Goal: Task Accomplishment & Management: Manage account settings

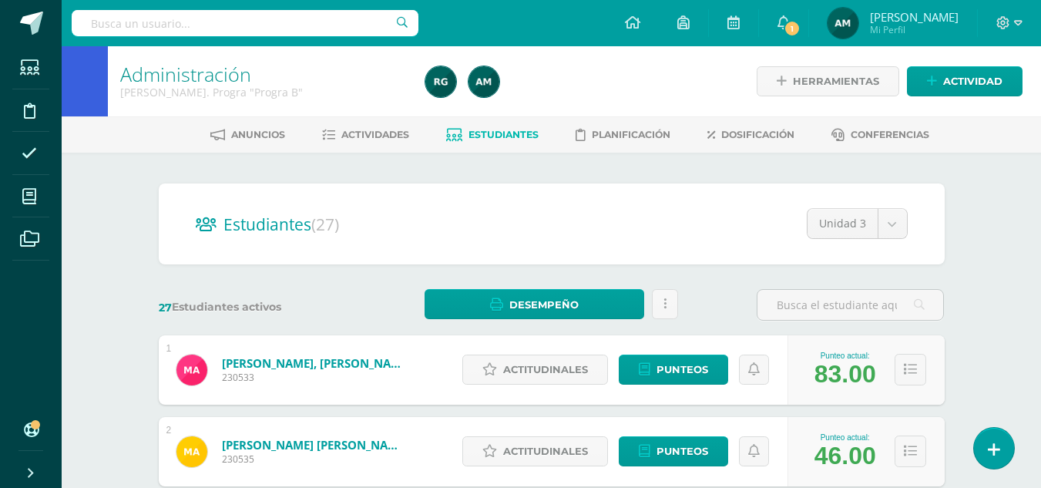
click at [511, 134] on span "Estudiantes" at bounding box center [503, 135] width 70 height 12
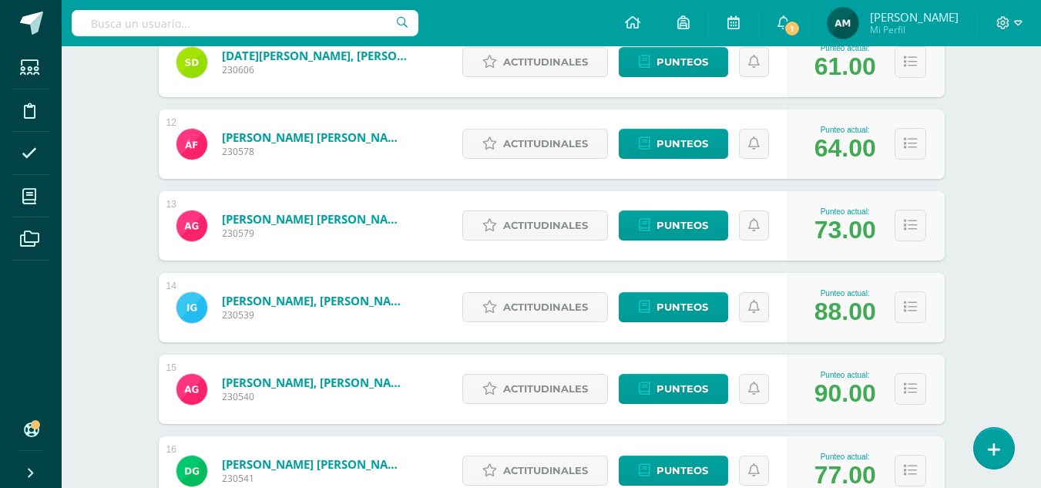
scroll to position [1138, 0]
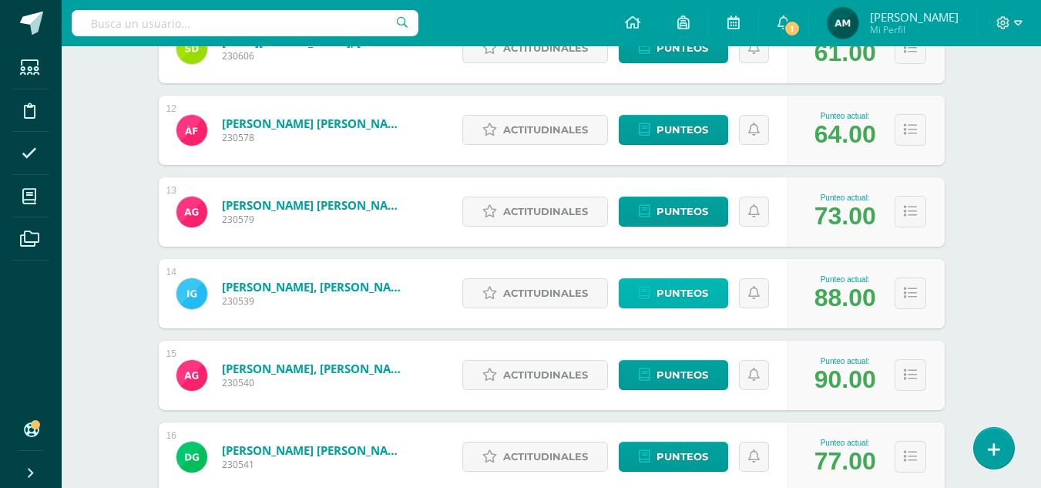
click at [696, 293] on span "Punteos" at bounding box center [682, 293] width 52 height 28
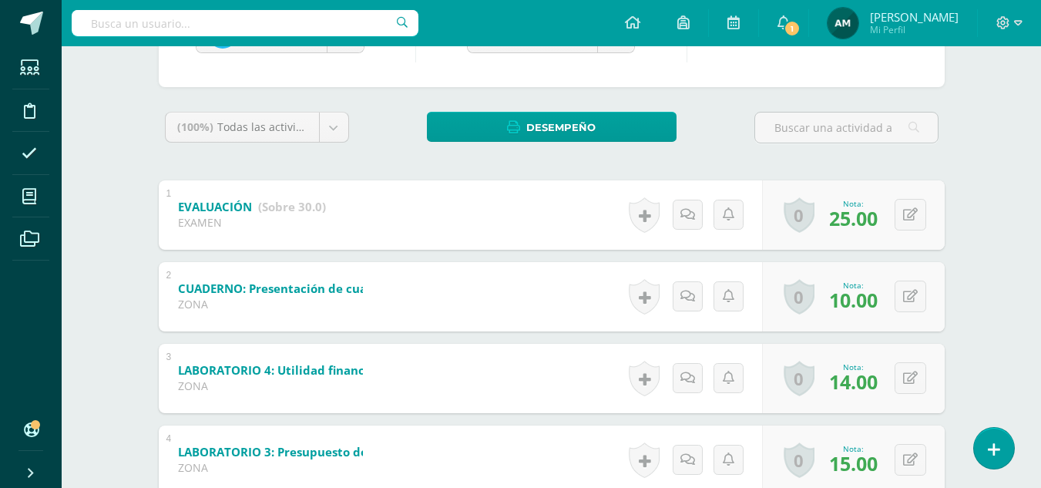
scroll to position [231, 0]
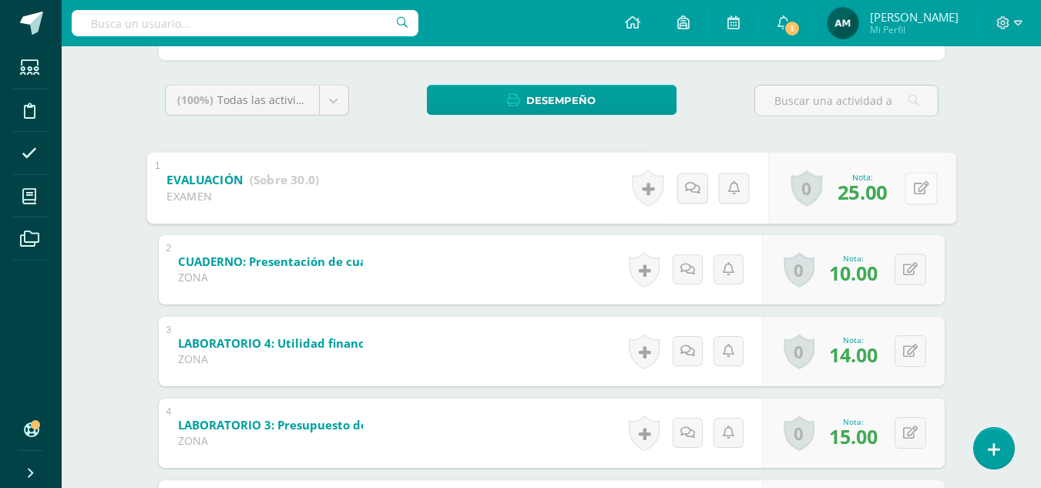
click at [911, 188] on button at bounding box center [920, 188] width 32 height 32
type input "26"
click at [682, 196] on link at bounding box center [687, 188] width 31 height 31
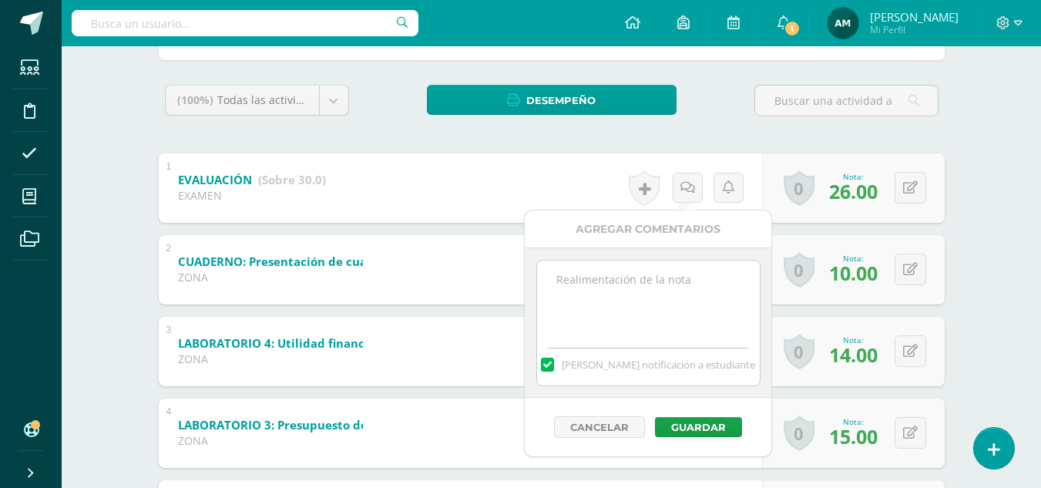
click at [619, 315] on textarea at bounding box center [648, 298] width 223 height 77
type textarea "+ 1"
click at [685, 420] on button "Guardar" at bounding box center [698, 427] width 87 height 20
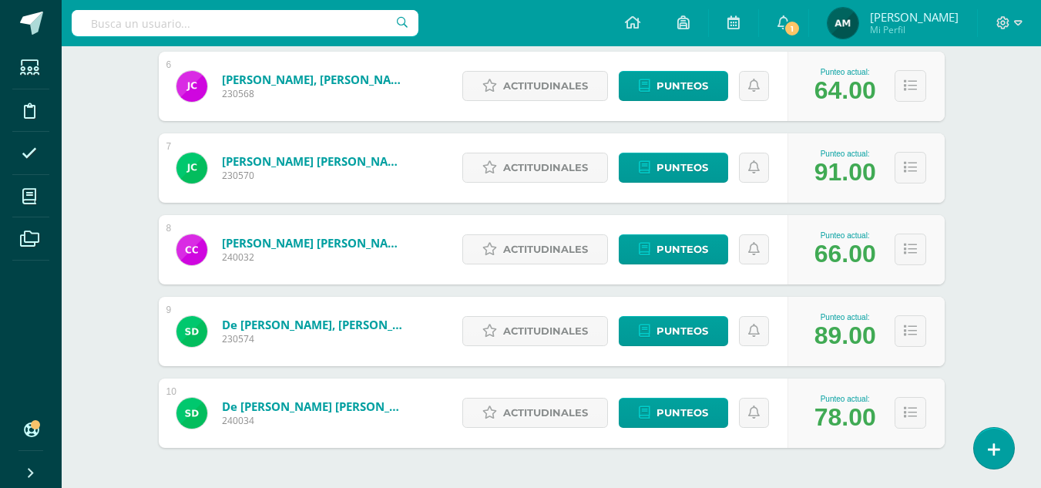
scroll to position [693, 0]
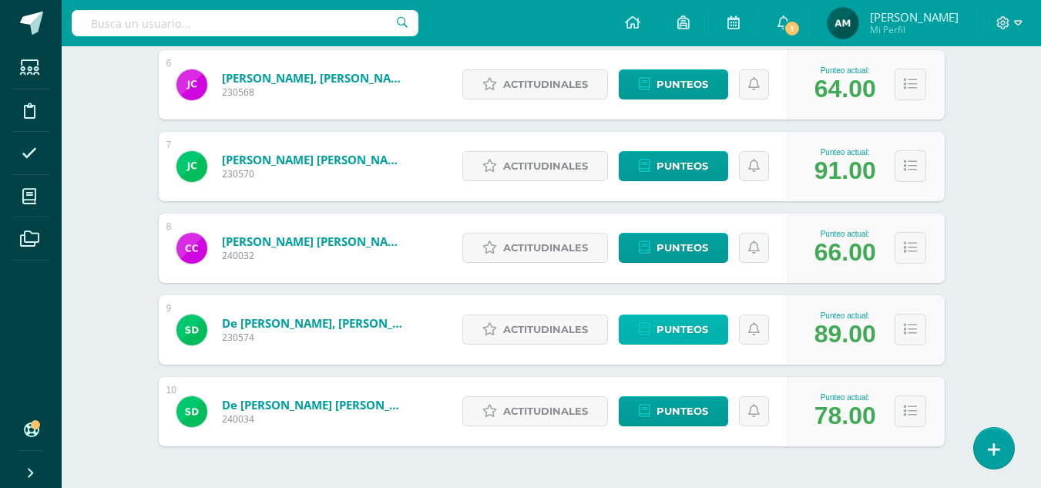
click at [683, 323] on span "Punteos" at bounding box center [682, 329] width 52 height 28
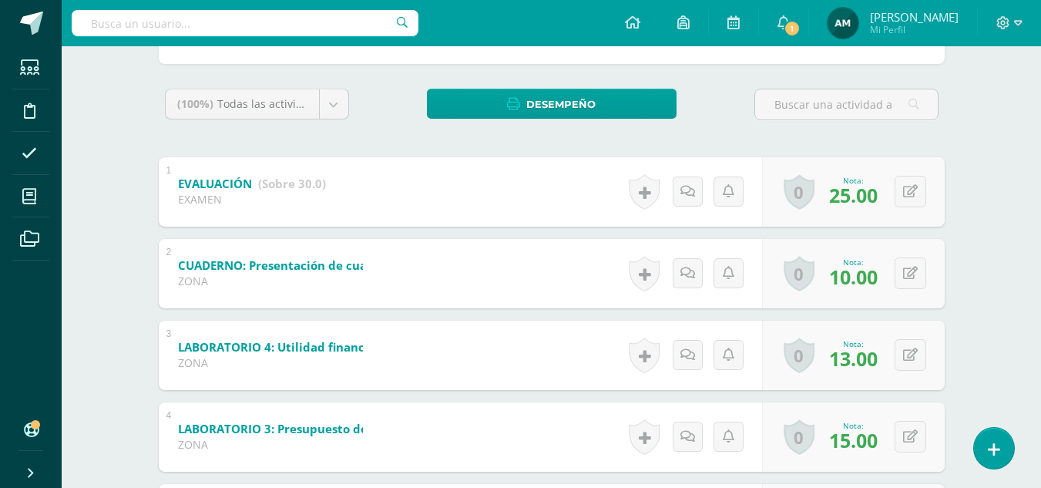
scroll to position [231, 0]
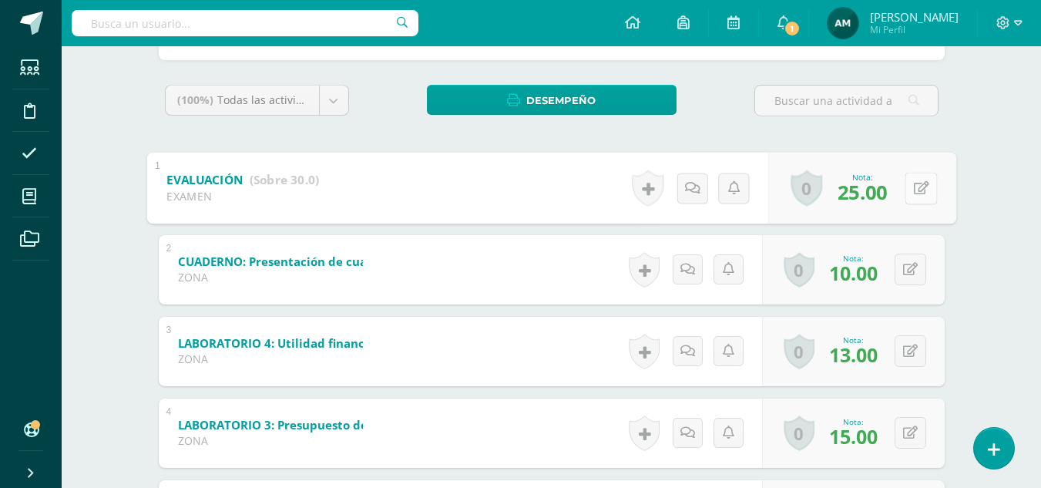
click at [910, 189] on button at bounding box center [920, 188] width 32 height 32
type input "27"
click at [682, 195] on link at bounding box center [687, 188] width 31 height 31
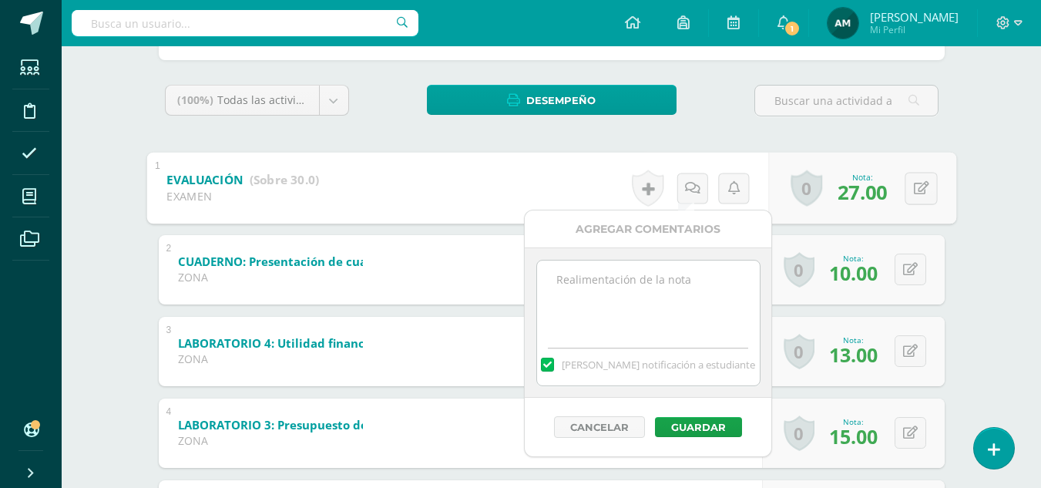
click at [611, 306] on textarea at bounding box center [648, 298] width 223 height 77
type textarea "+ 2"
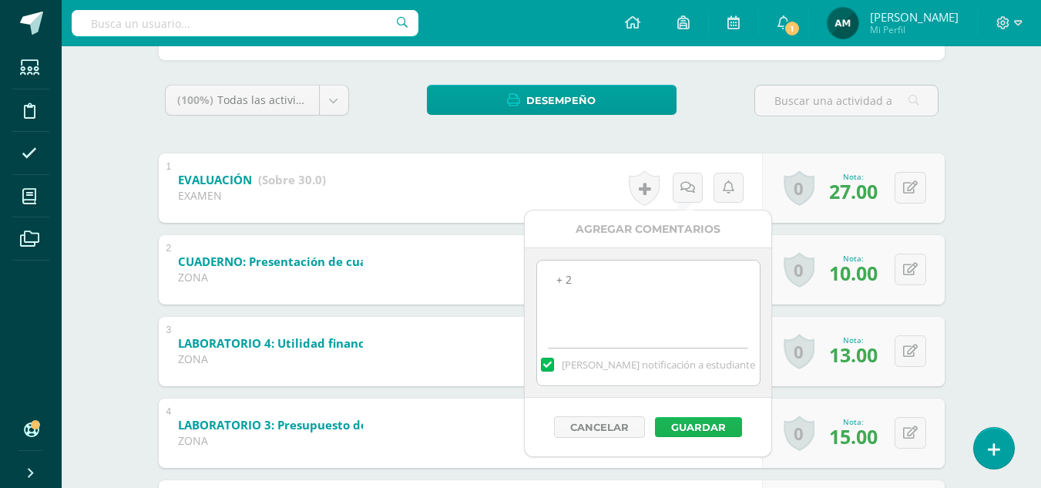
click at [687, 424] on button "Guardar" at bounding box center [698, 427] width 87 height 20
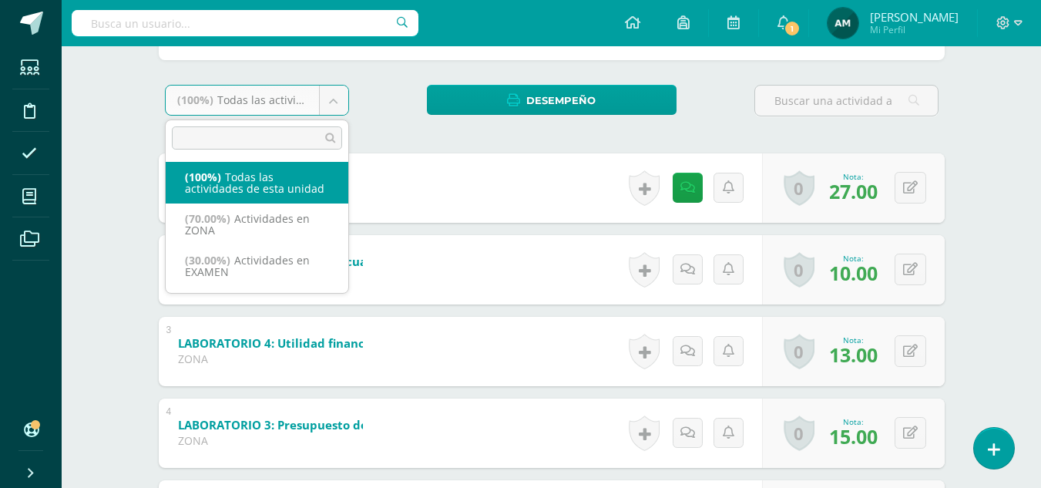
click at [340, 104] on body "El comentario ha sido guardado. Estudiantes Disciplina Asistencia Mis cursos Ar…" at bounding box center [520, 251] width 1041 height 964
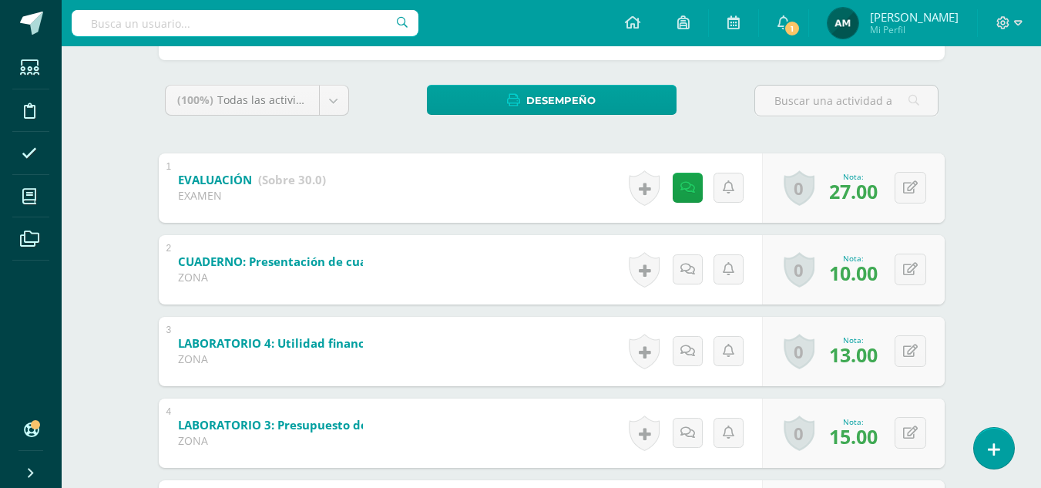
click at [400, 105] on body "El comentario ha sido guardado. Estudiantes Disciplina Asistencia Mis cursos Ar…" at bounding box center [520, 251] width 1041 height 964
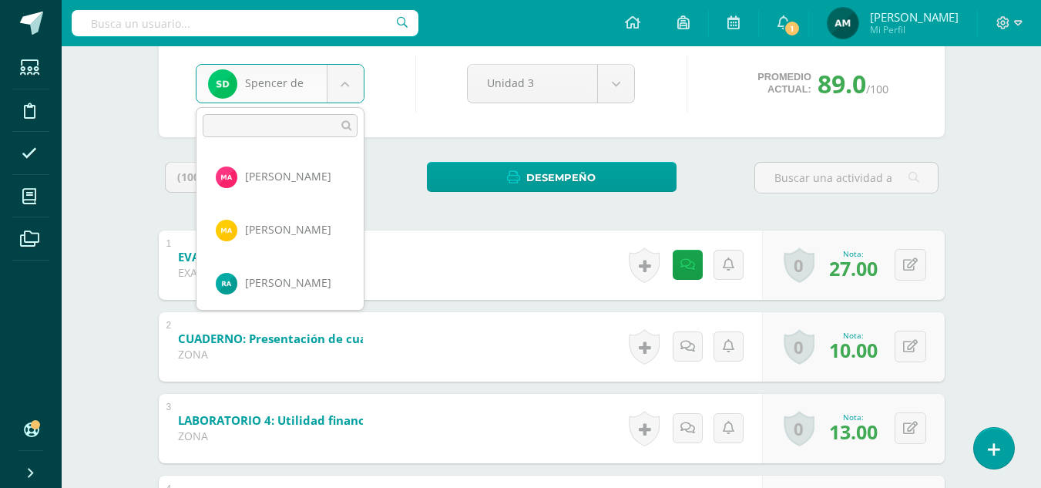
click at [346, 85] on body "El comentario ha sido guardado. Estudiantes Disciplina Asistencia Mis cursos Ar…" at bounding box center [520, 328] width 1041 height 964
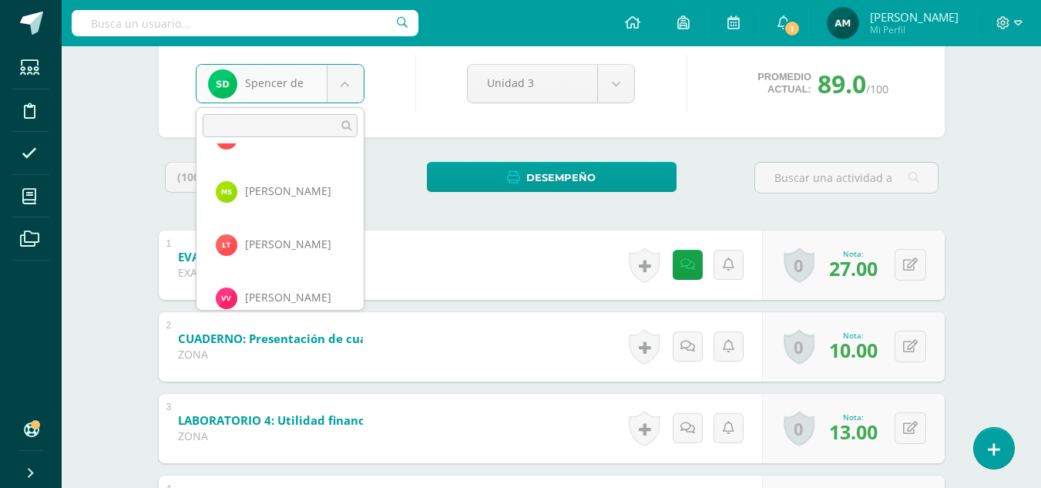
scroll to position [1281, 0]
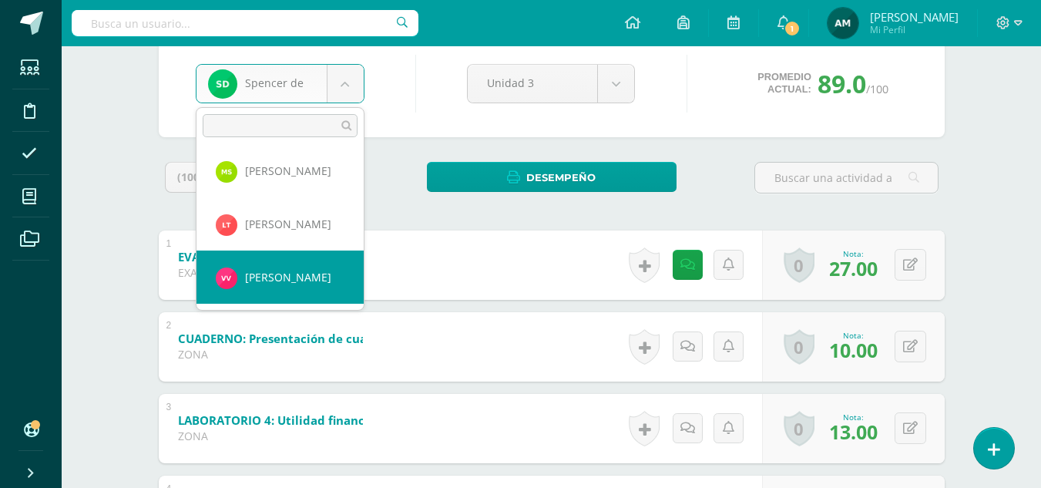
select select "681"
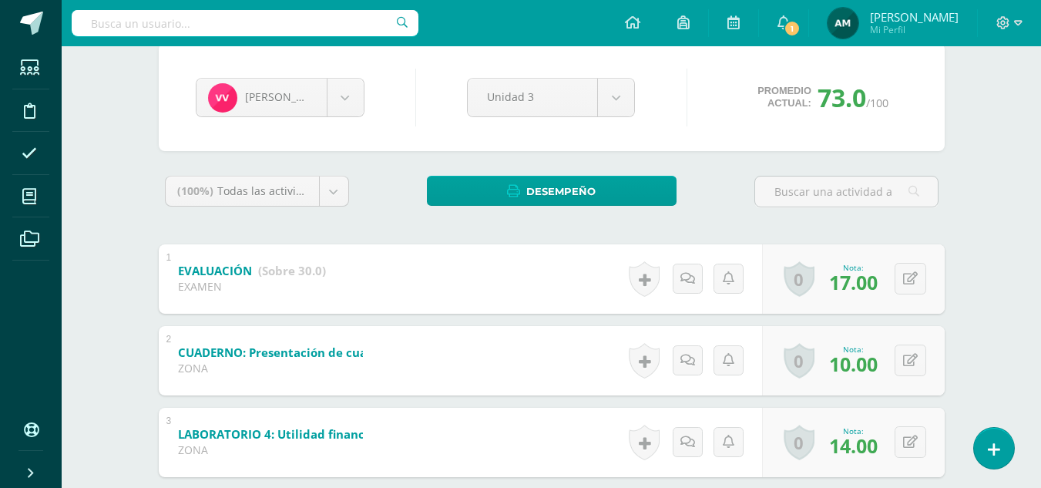
scroll to position [154, 0]
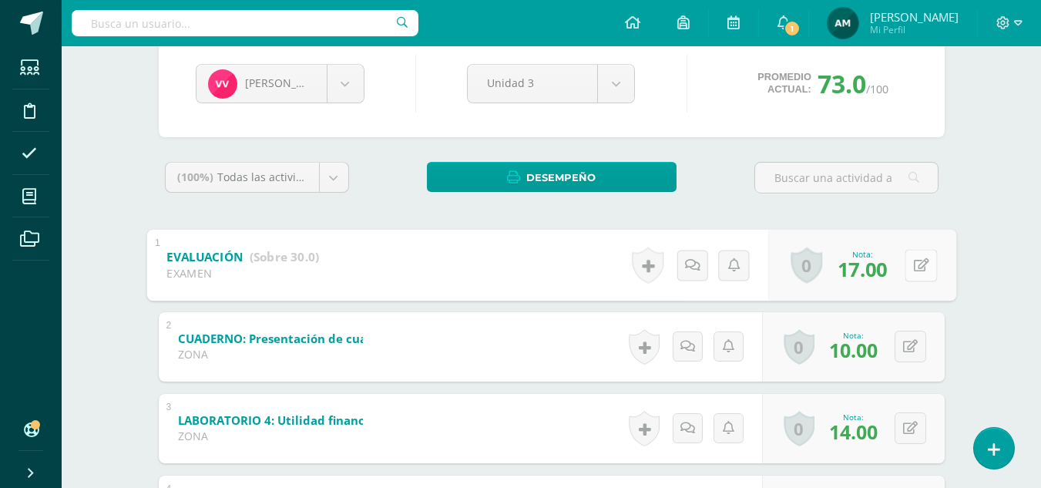
click at [911, 265] on button at bounding box center [920, 265] width 32 height 32
type input "19"
click at [685, 261] on icon at bounding box center [686, 264] width 15 height 13
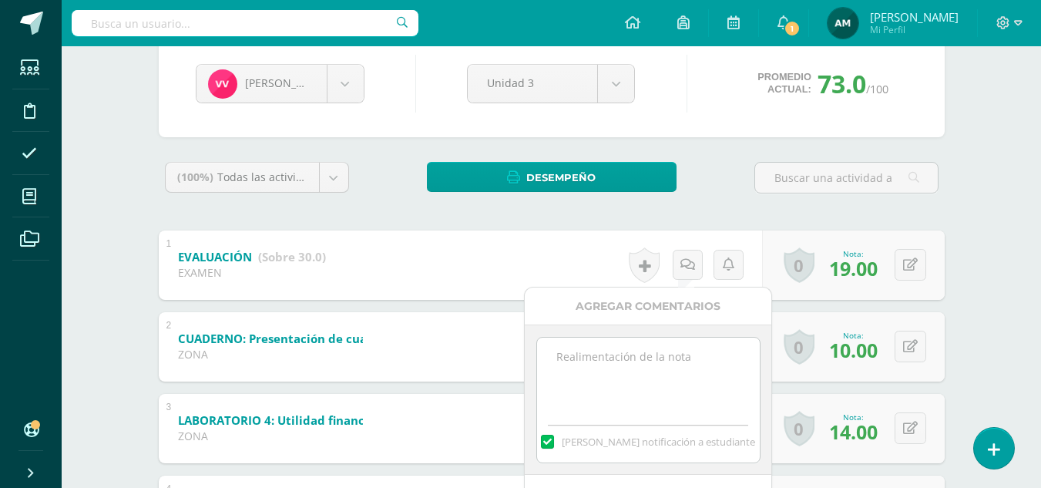
click at [655, 355] on textarea at bounding box center [648, 375] width 223 height 77
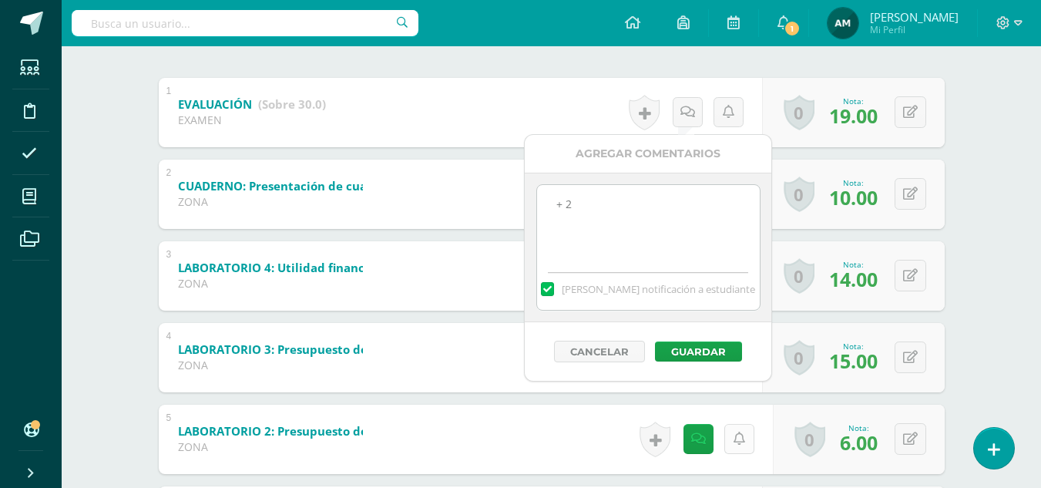
scroll to position [308, 0]
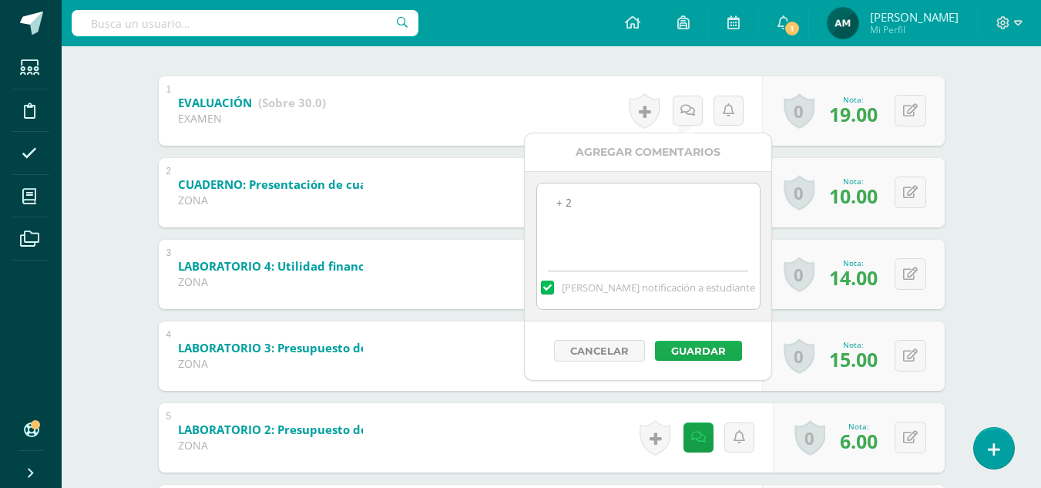
type textarea "+ 2"
click at [690, 353] on button "Guardar" at bounding box center [698, 350] width 87 height 20
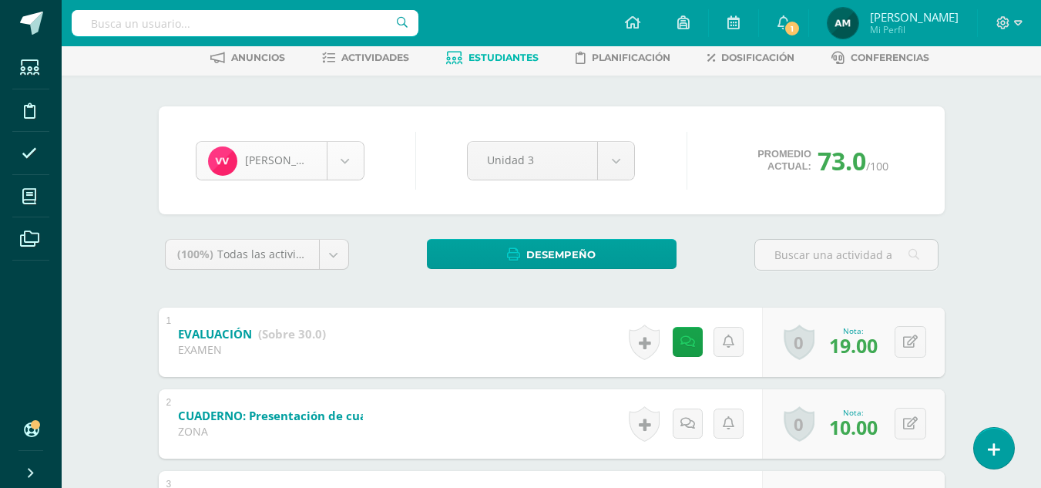
scroll to position [1275, 0]
click at [344, 158] on body "El comentario ha sido guardado. Estudiantes Disciplina Asistencia Mis cursos Ar…" at bounding box center [520, 405] width 1041 height 964
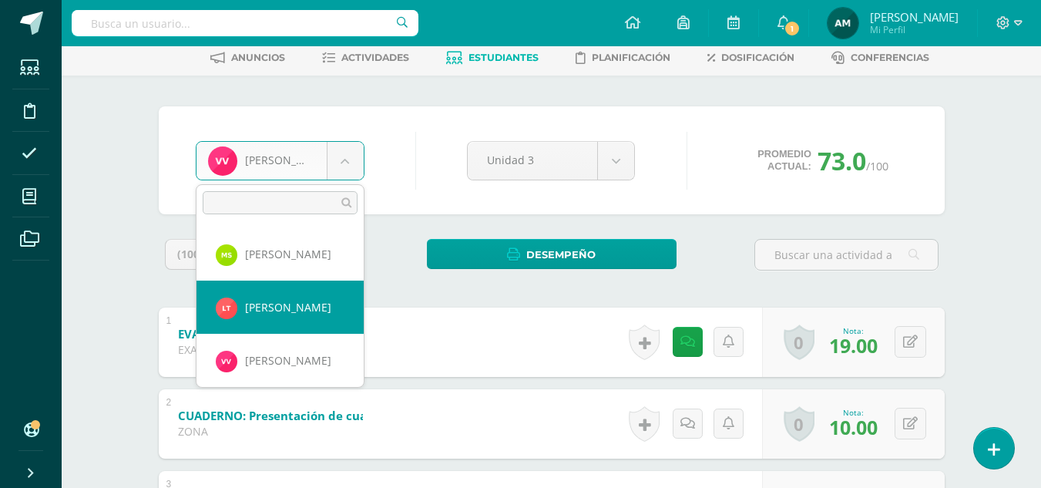
select select "1188"
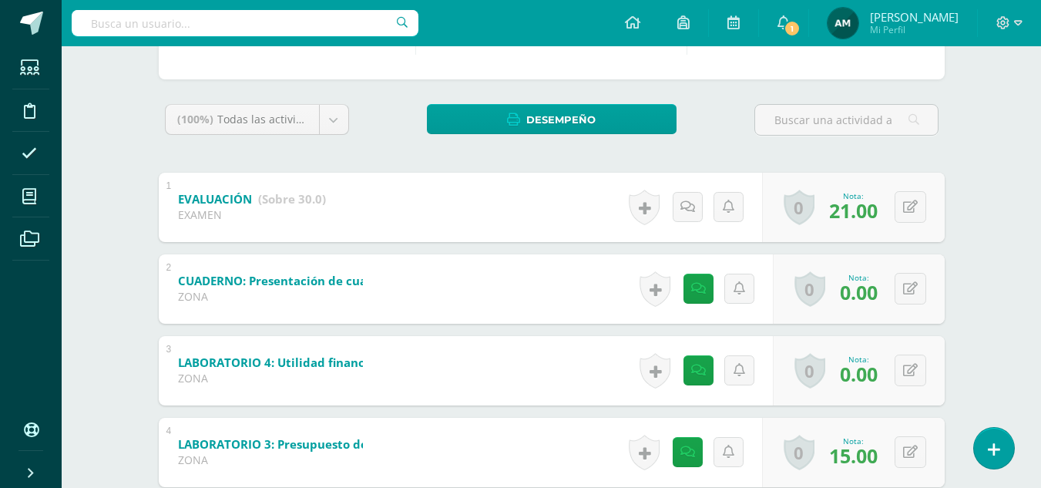
scroll to position [231, 0]
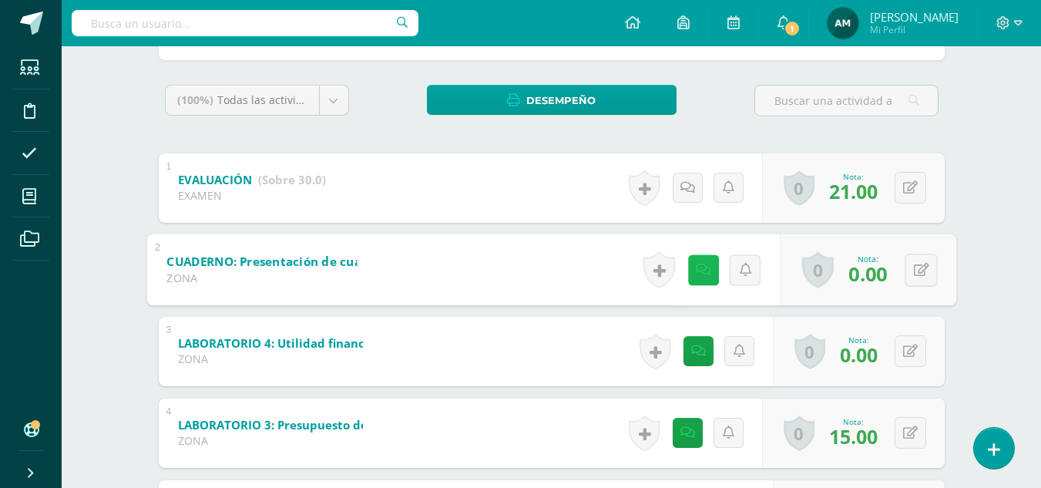
click at [700, 277] on link at bounding box center [702, 269] width 31 height 31
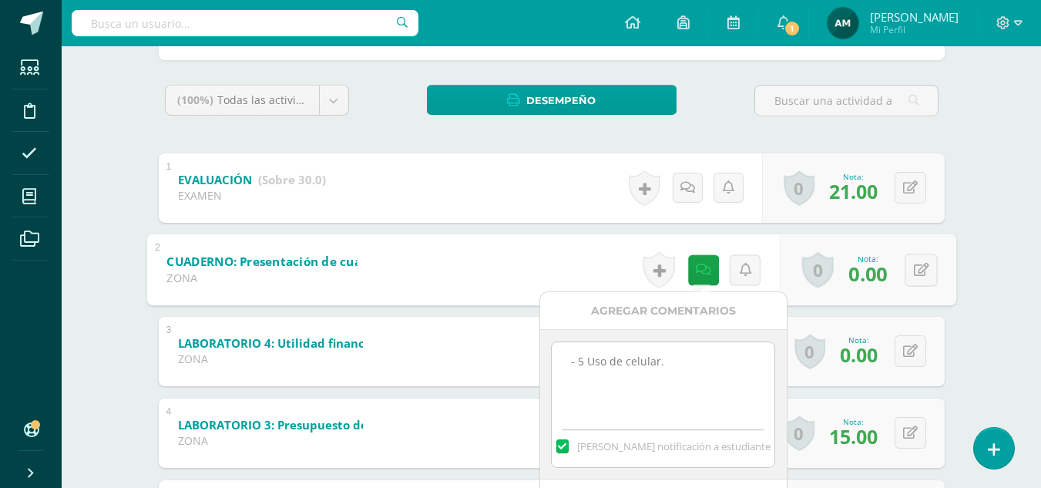
click at [997, 231] on div "Administración Quinto Bach. Progra "Progra B" Herramientas Detalle de asistenci…" at bounding box center [551, 274] width 979 height 918
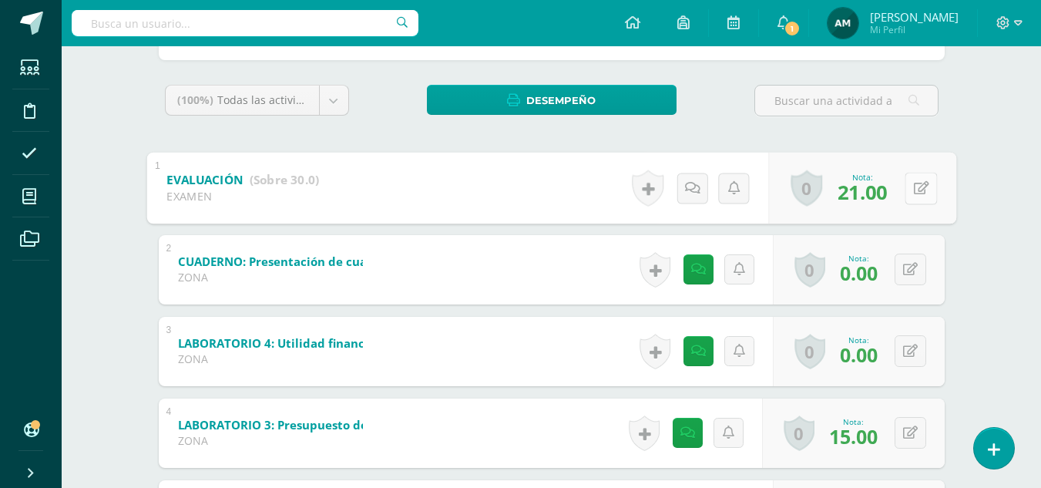
click at [916, 191] on icon at bounding box center [920, 187] width 15 height 13
type input "23"
click at [689, 189] on icon at bounding box center [686, 187] width 15 height 13
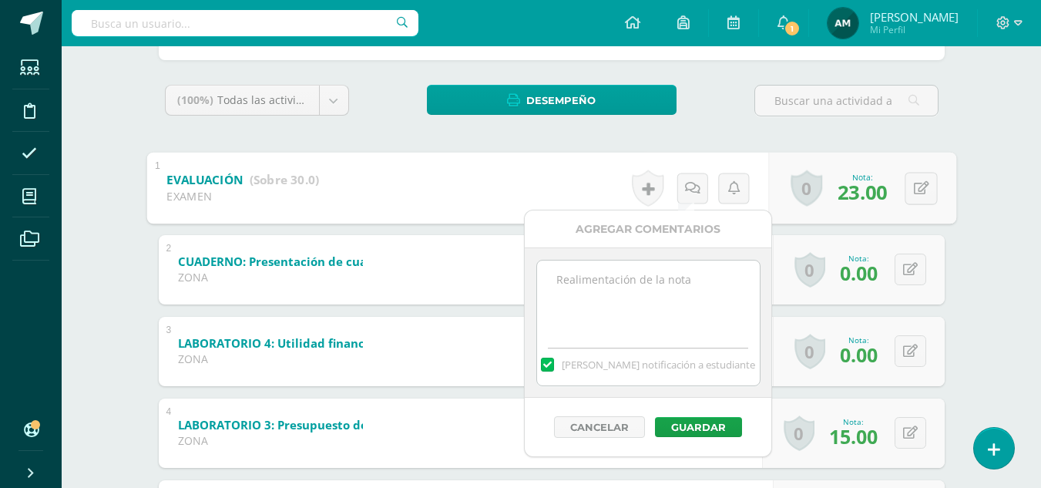
click at [627, 303] on textarea at bounding box center [648, 298] width 223 height 77
type textarea "+ 2"
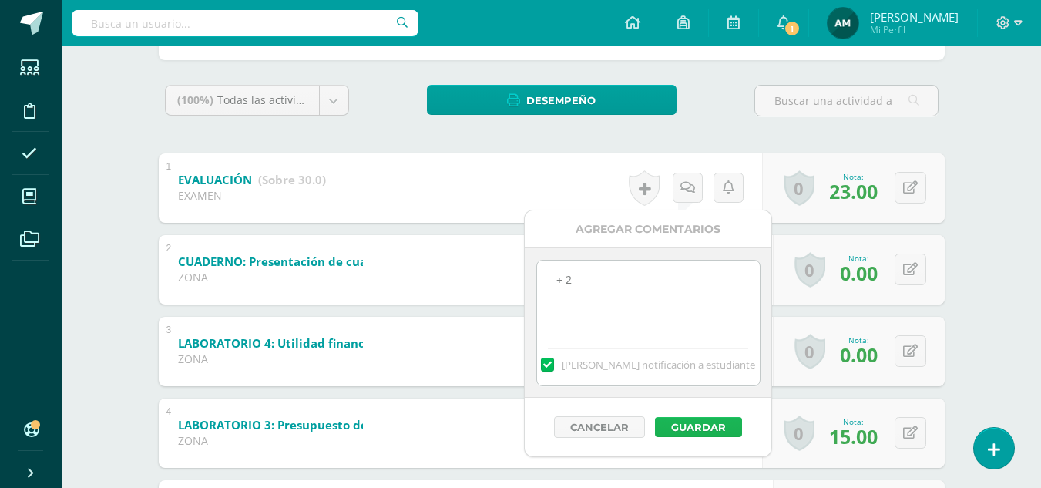
click at [709, 424] on button "Guardar" at bounding box center [698, 427] width 87 height 20
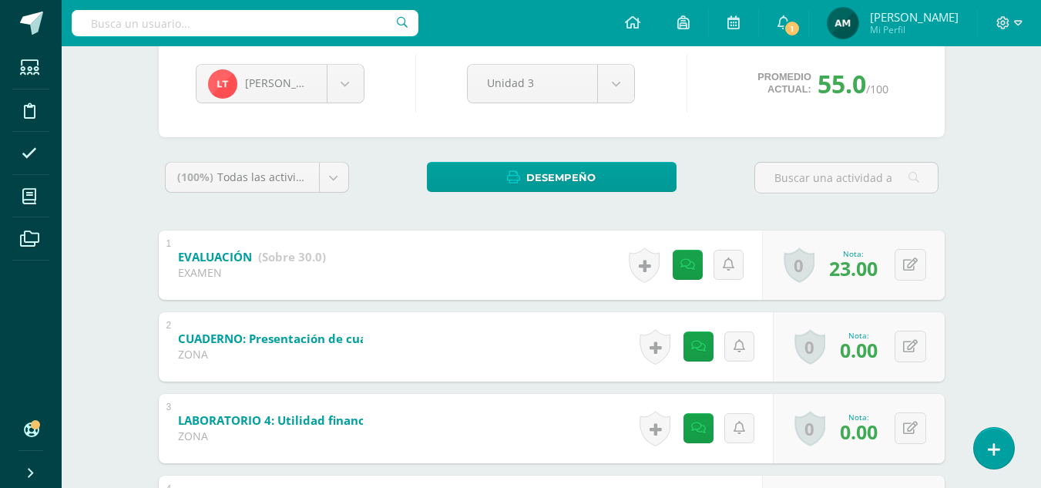
scroll to position [77, 0]
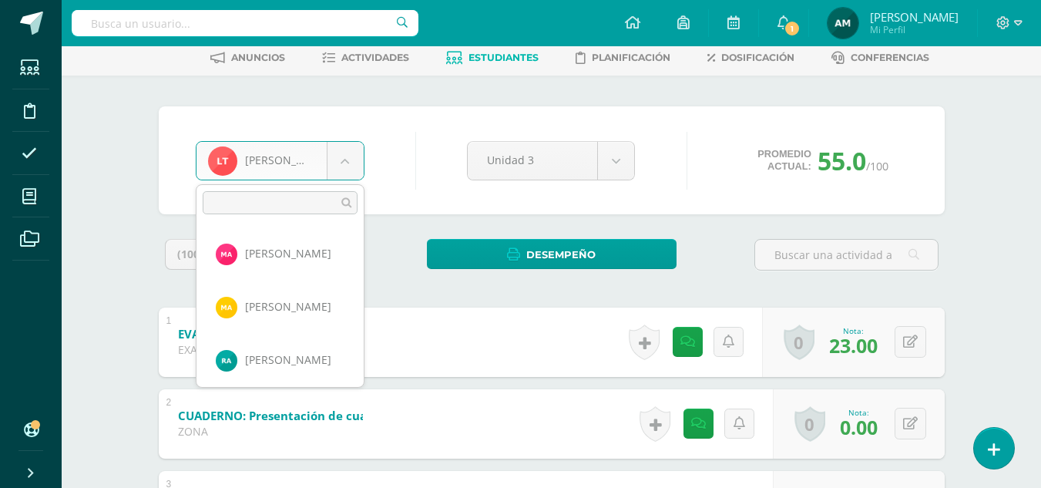
click at [357, 166] on body "El comentario ha sido guardado. Estudiantes Disciplina Asistencia Mis cursos Ar…" at bounding box center [520, 405] width 1041 height 964
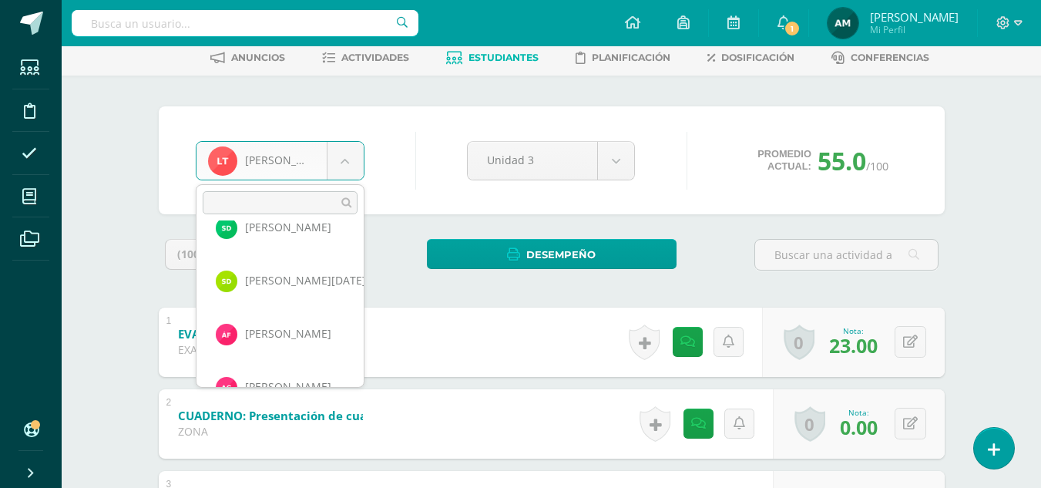
scroll to position [513, 0]
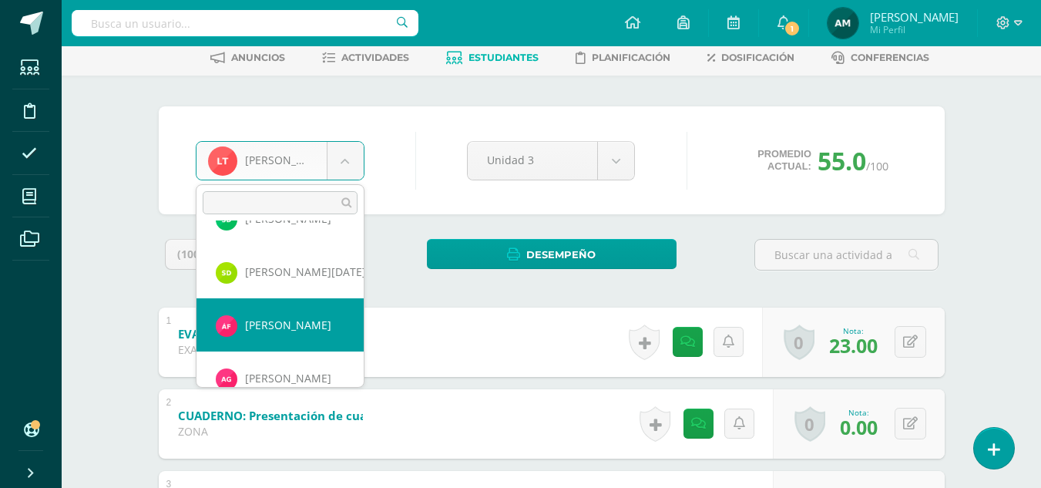
select select "559"
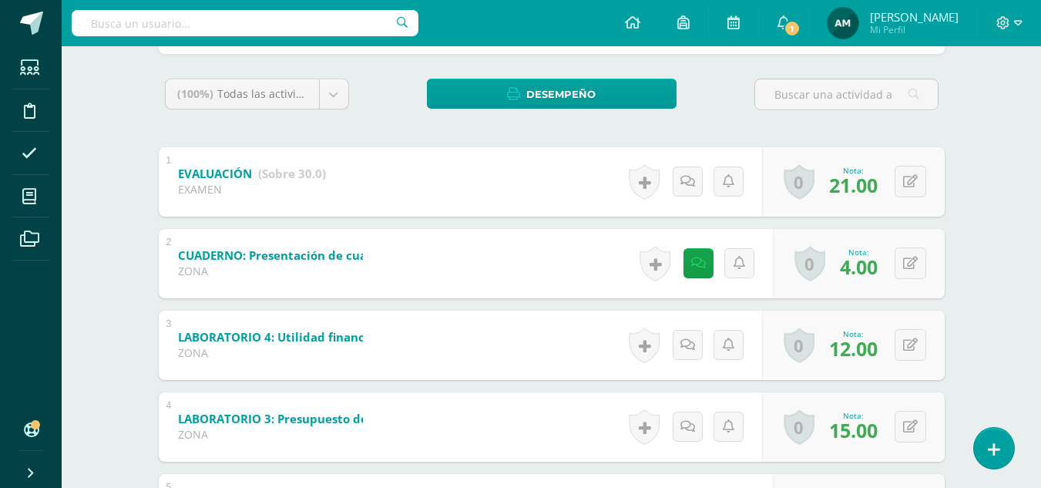
scroll to position [243, 0]
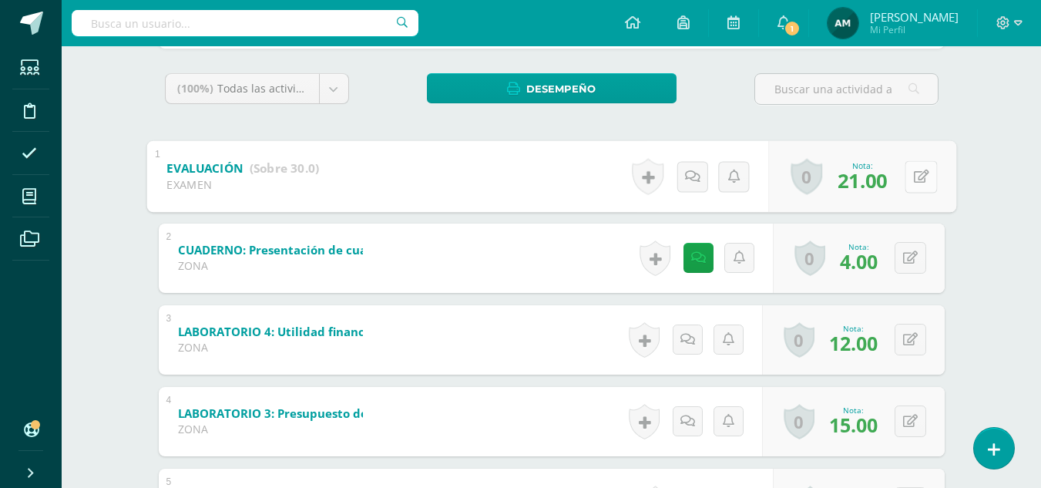
click at [912, 169] on button at bounding box center [920, 176] width 32 height 32
type input "23"
click at [690, 178] on icon at bounding box center [686, 175] width 15 height 13
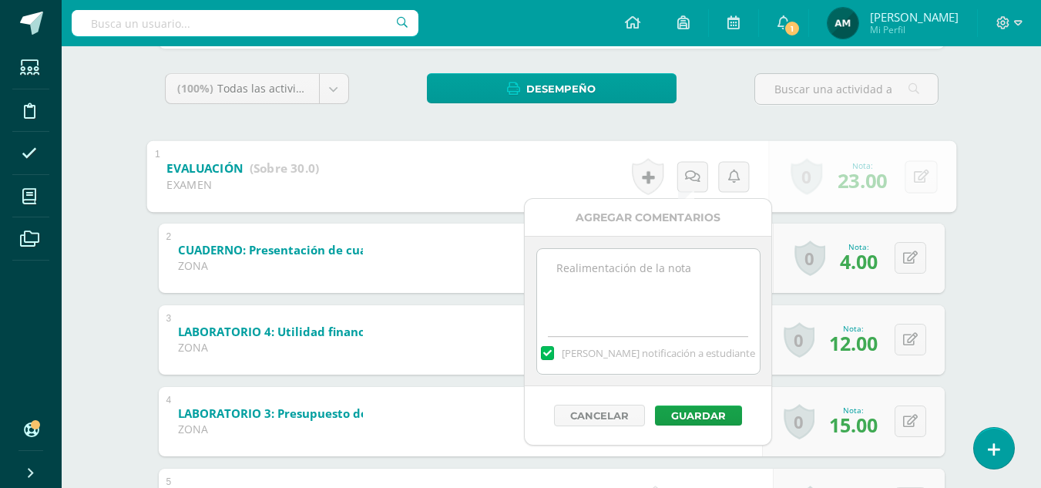
click at [652, 282] on textarea at bounding box center [648, 287] width 223 height 77
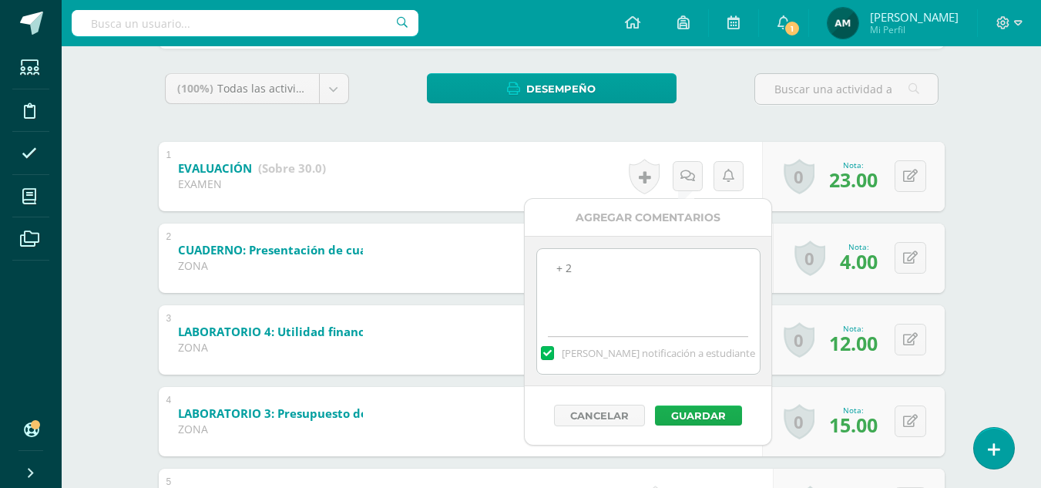
type textarea "+ 2"
click at [722, 424] on button "Guardar" at bounding box center [698, 415] width 87 height 20
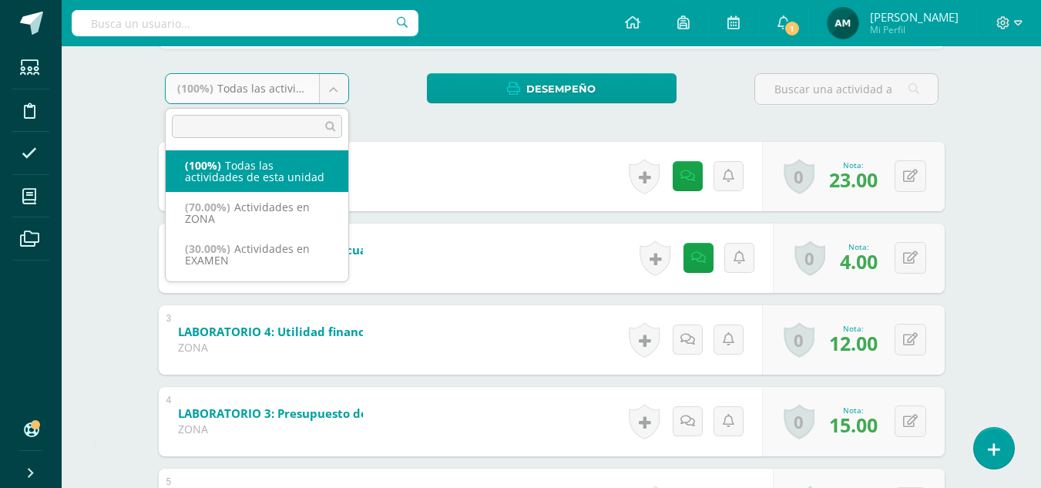
click at [333, 92] on body "El comentario ha sido guardado. Estudiantes Disciplina Asistencia Mis cursos Ar…" at bounding box center [520, 239] width 1041 height 964
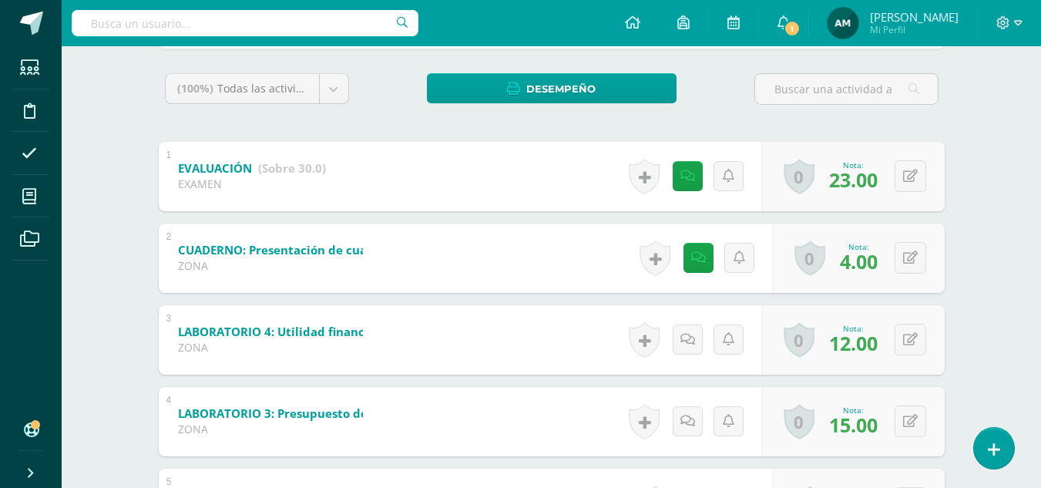
click at [430, 148] on body "El comentario ha sido guardado. Estudiantes Disciplina Asistencia Mis cursos Ar…" at bounding box center [520, 239] width 1041 height 964
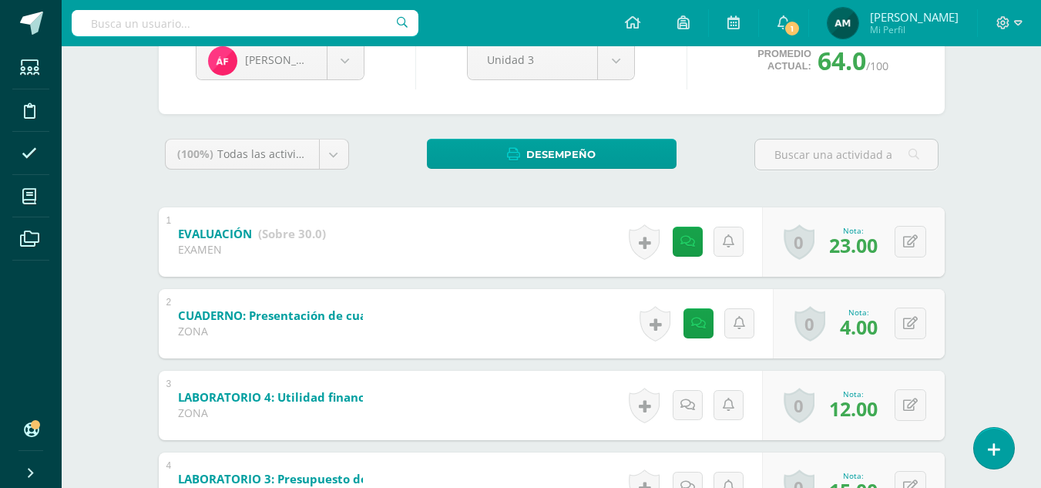
scroll to position [89, 0]
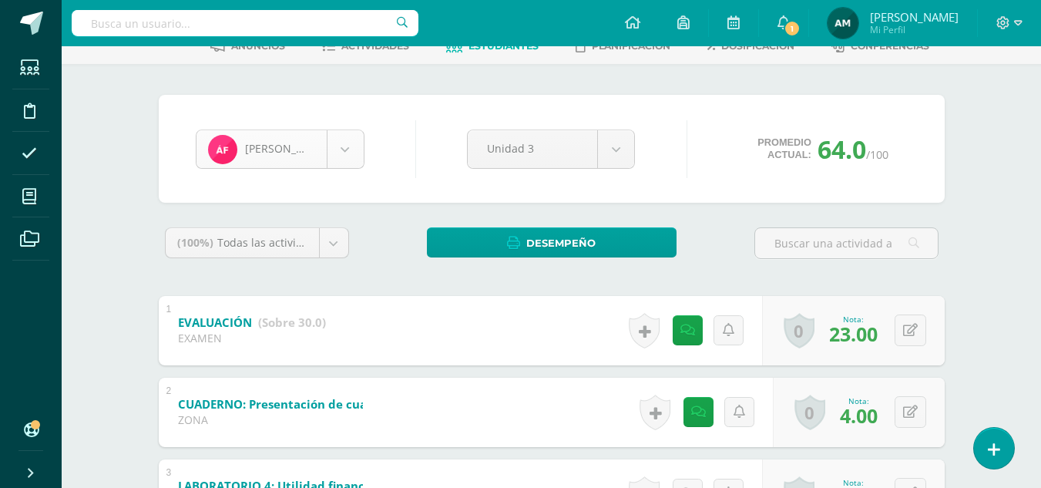
click at [351, 152] on body "El comentario ha sido guardado. Estudiantes Disciplina Asistencia Mis cursos Ar…" at bounding box center [520, 393] width 1041 height 964
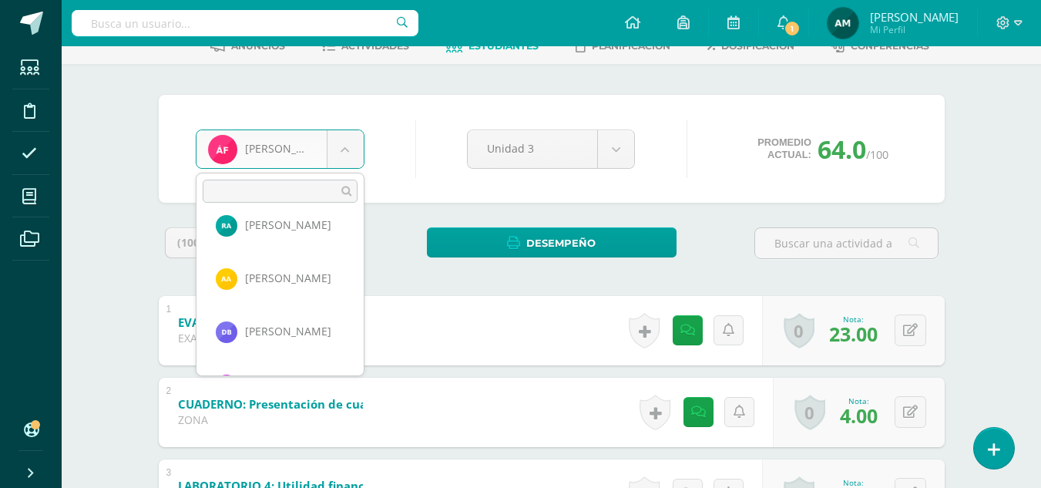
scroll to position [99, 0]
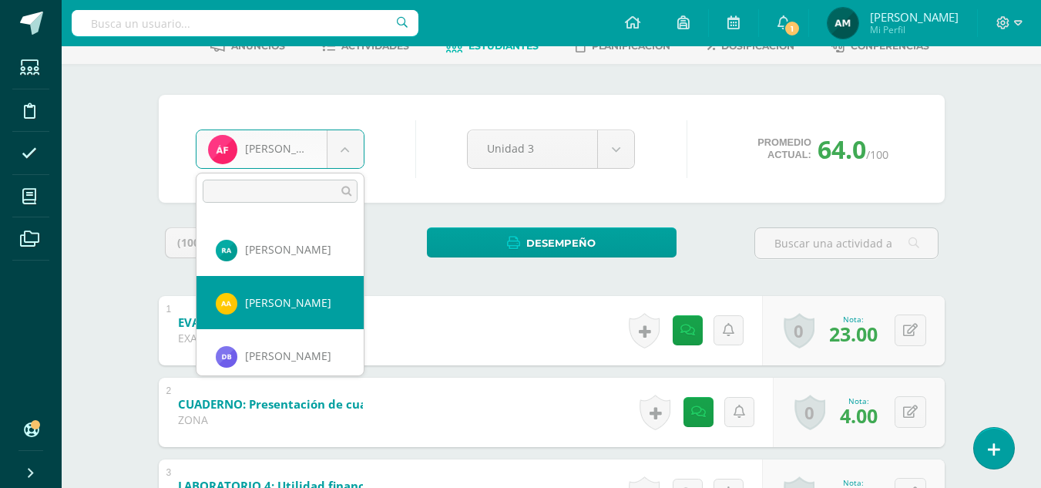
select select "680"
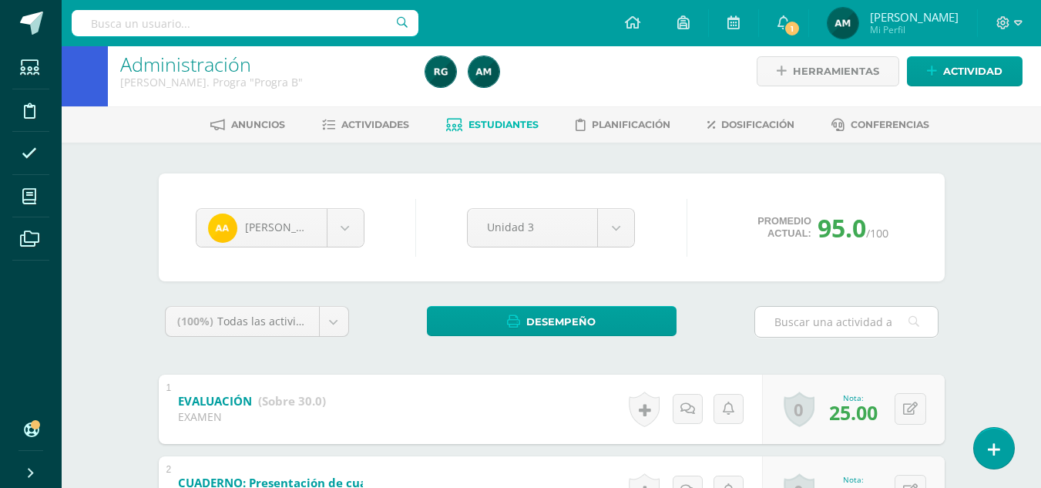
scroll to position [77, 0]
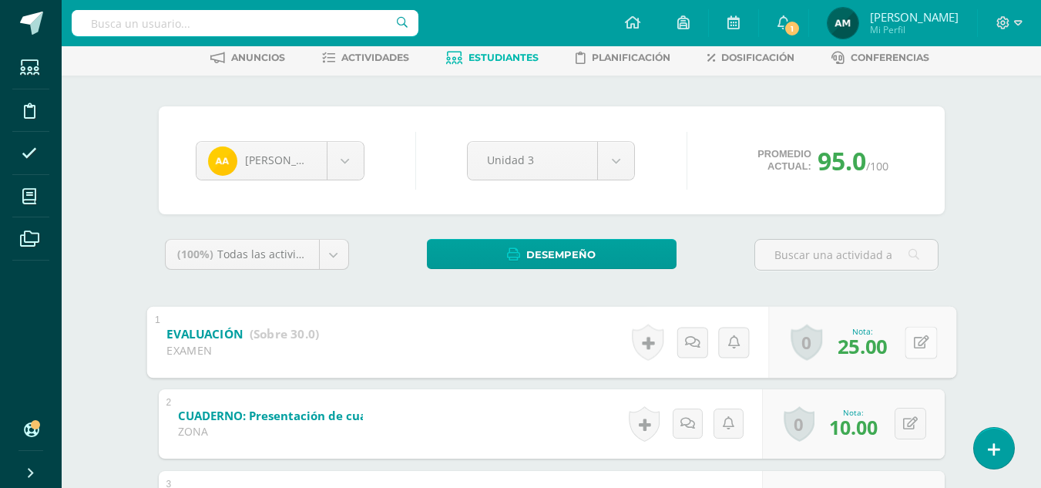
click at [907, 343] on button at bounding box center [920, 342] width 32 height 32
type input "27"
click at [681, 344] on icon at bounding box center [686, 341] width 15 height 13
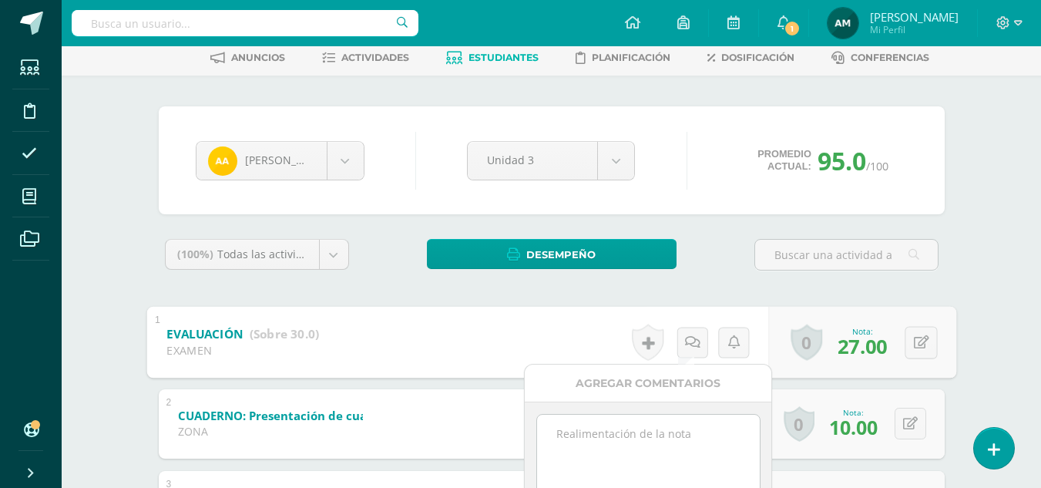
click at [630, 444] on textarea at bounding box center [648, 452] width 223 height 77
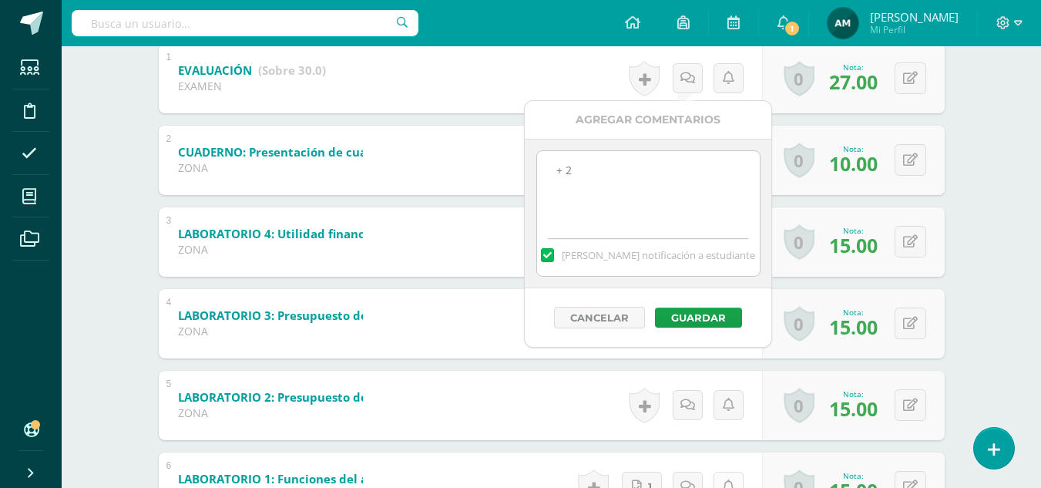
scroll to position [385, 0]
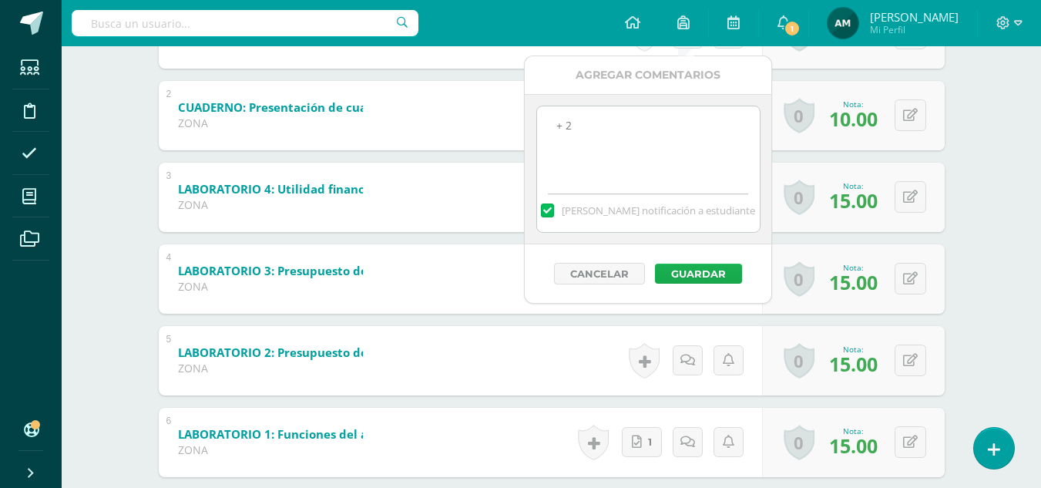
type textarea "+ 2"
click at [710, 276] on button "Guardar" at bounding box center [698, 273] width 87 height 20
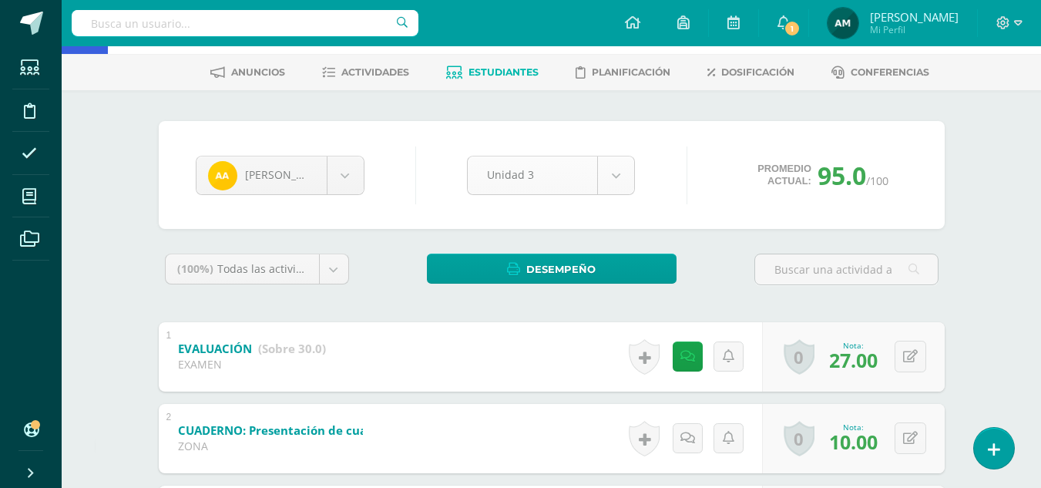
scroll to position [0, 0]
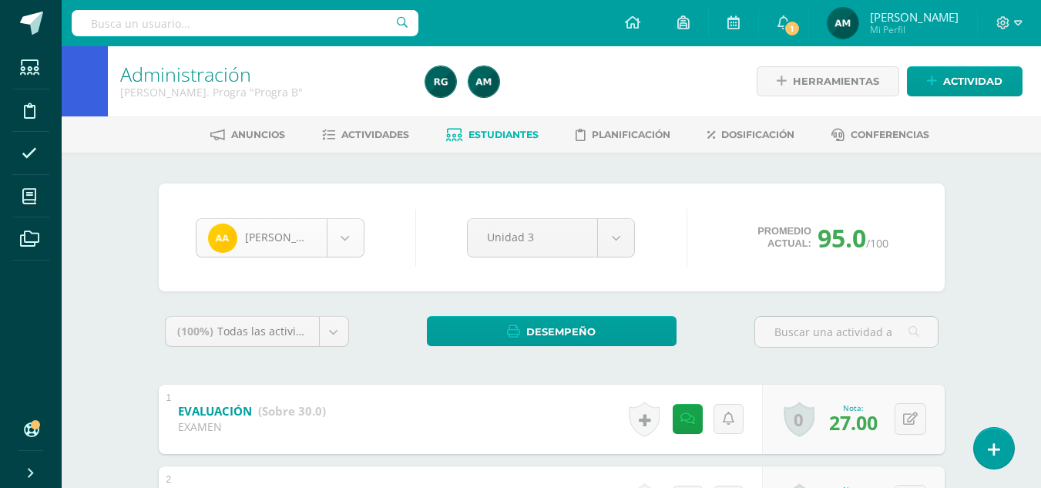
click at [352, 243] on body "El comentario ha sido guardado. Estudiantes Disciplina Asistencia Mis cursos Ar…" at bounding box center [520, 482] width 1041 height 964
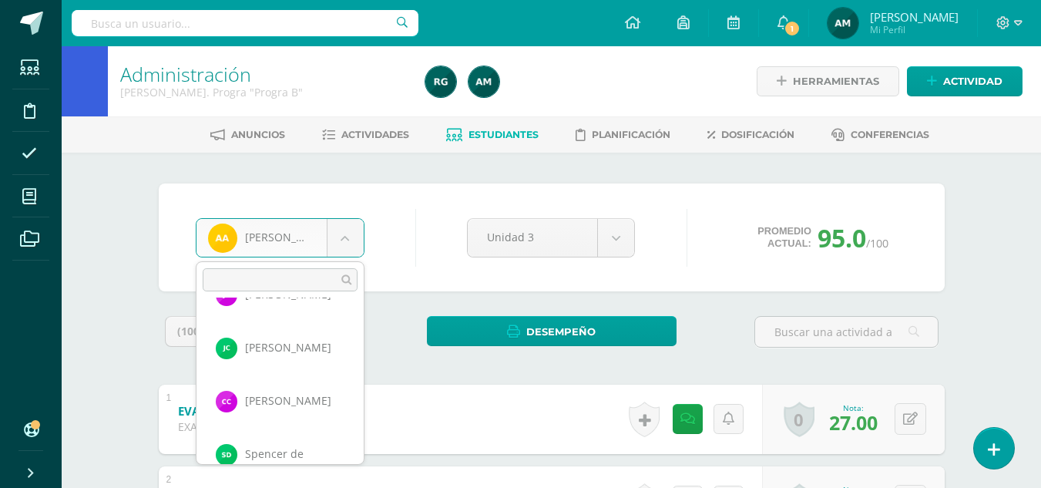
scroll to position [318, 0]
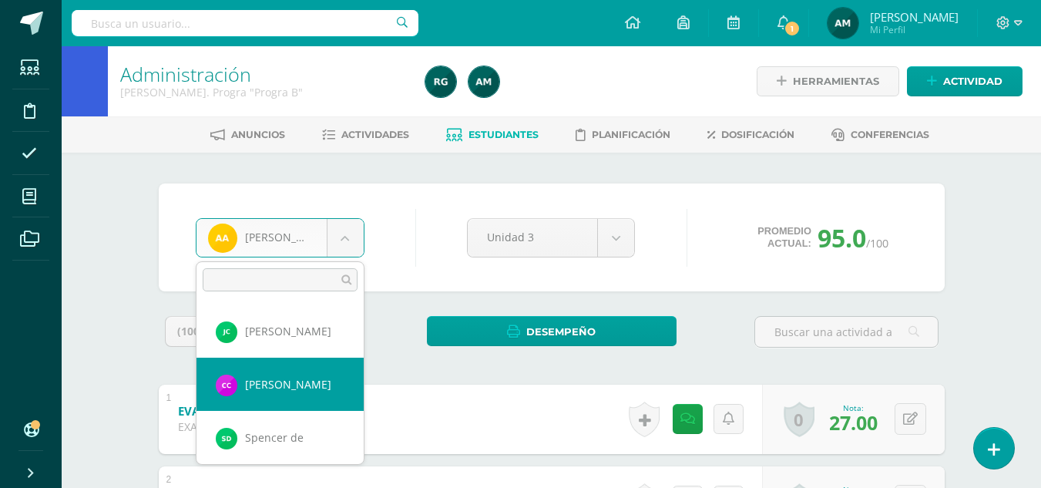
select select "1133"
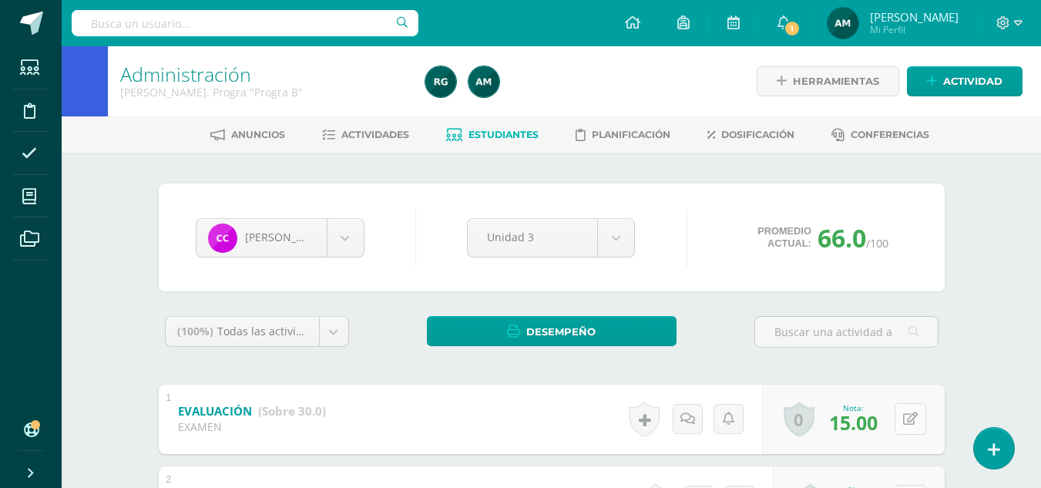
click at [907, 418] on button at bounding box center [910, 419] width 32 height 32
type input "16"
click at [682, 422] on icon at bounding box center [686, 418] width 15 height 13
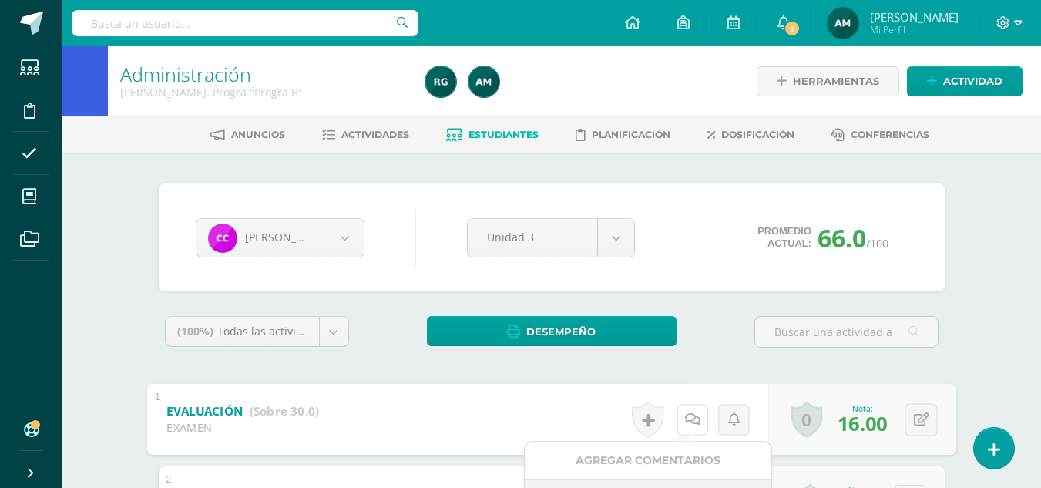
scroll to position [231, 0]
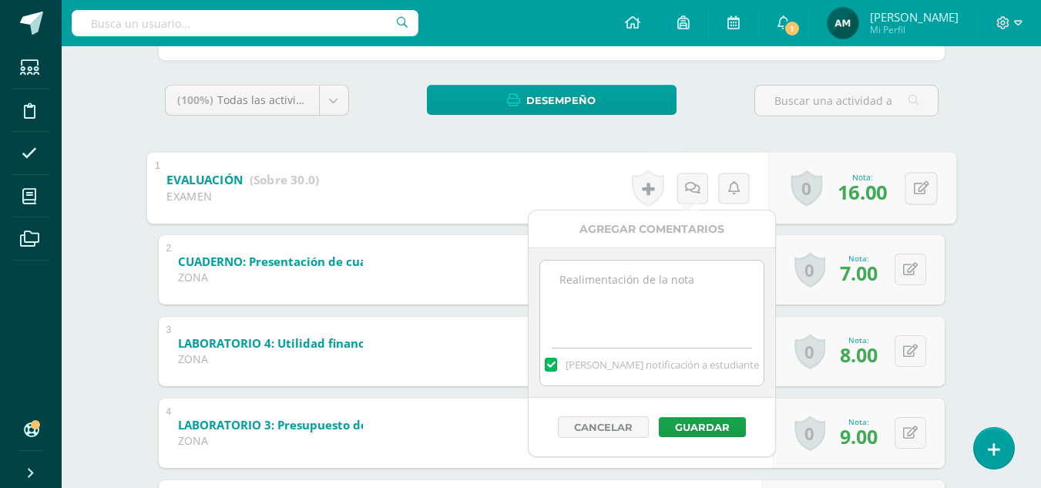
click at [618, 271] on textarea at bounding box center [651, 298] width 223 height 77
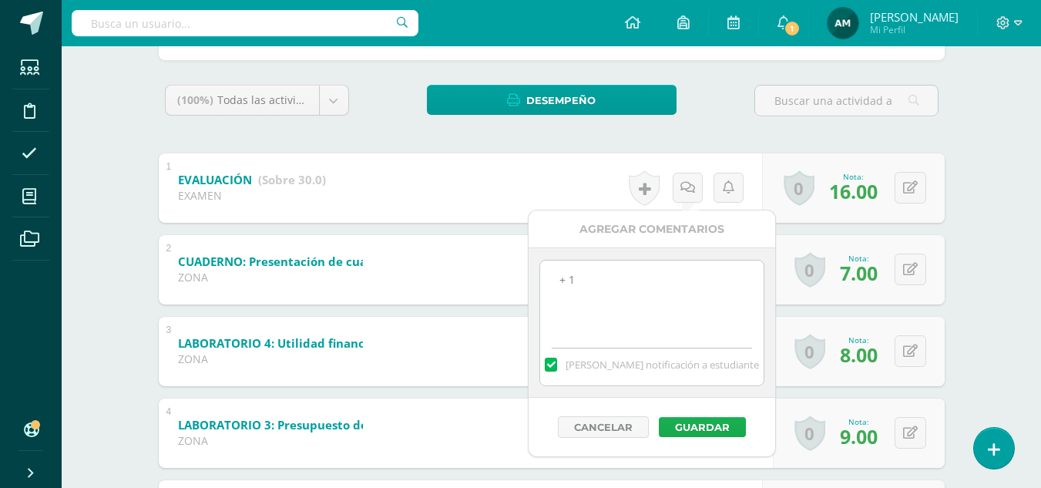
type textarea "+ 1"
click at [706, 421] on button "Guardar" at bounding box center [702, 427] width 87 height 20
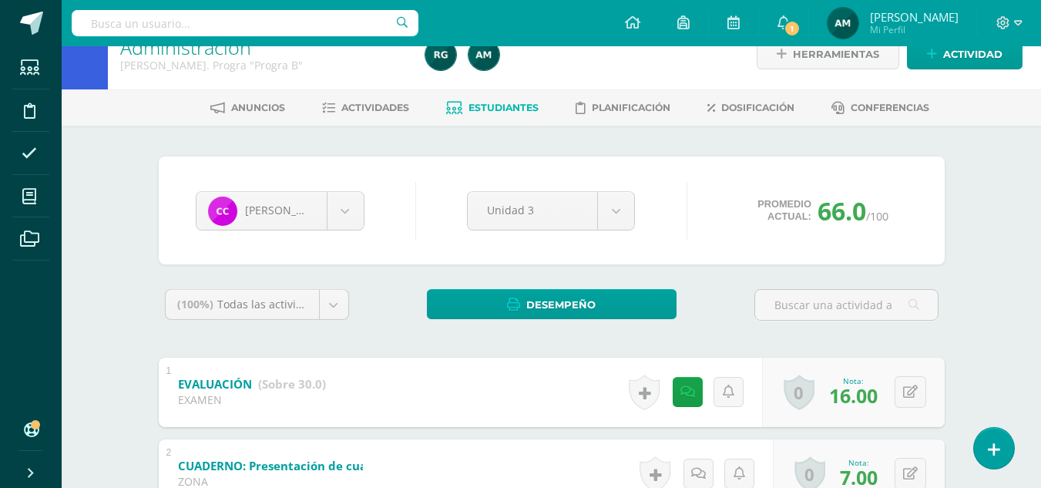
scroll to position [0, 0]
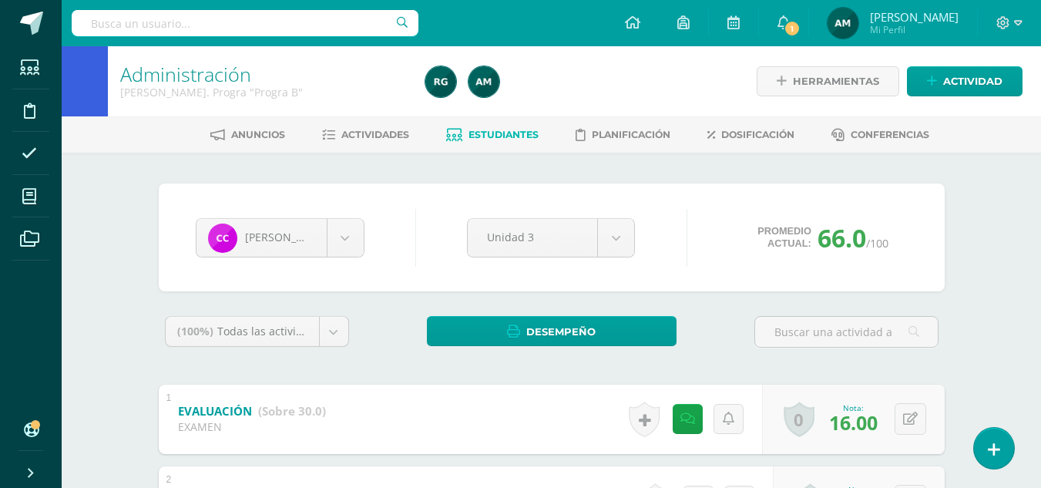
click at [501, 132] on span "Estudiantes" at bounding box center [503, 135] width 70 height 12
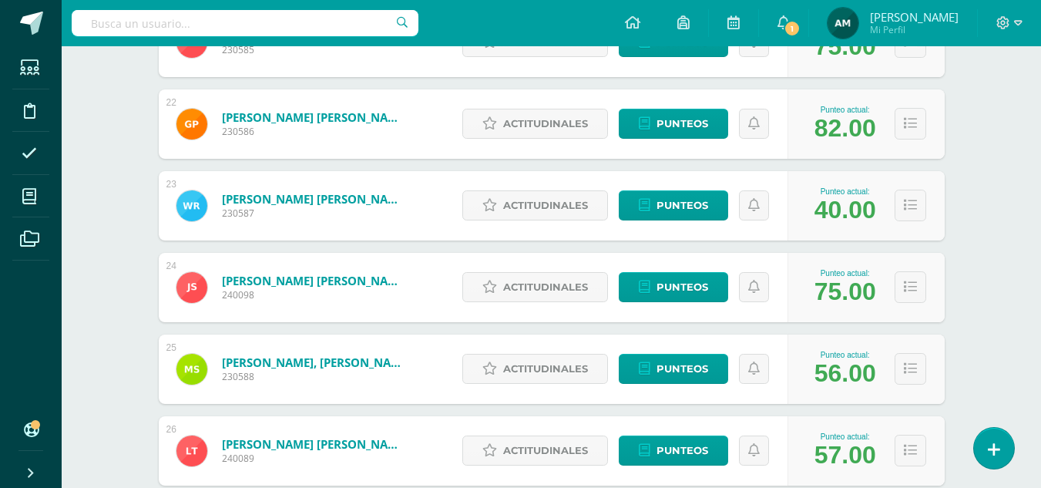
scroll to position [2027, 0]
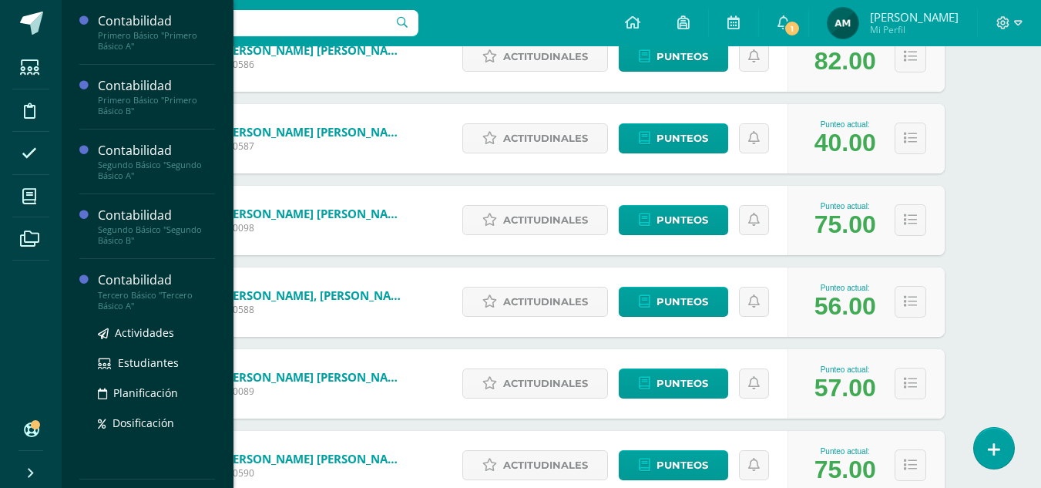
click at [150, 291] on div "Tercero Básico "Tercero Básico A"" at bounding box center [156, 301] width 117 height 22
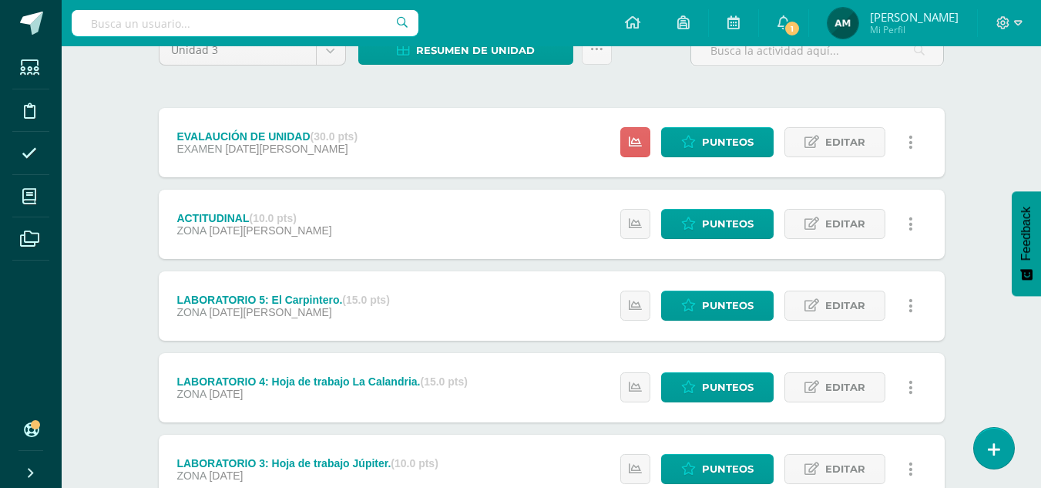
scroll to position [146, 0]
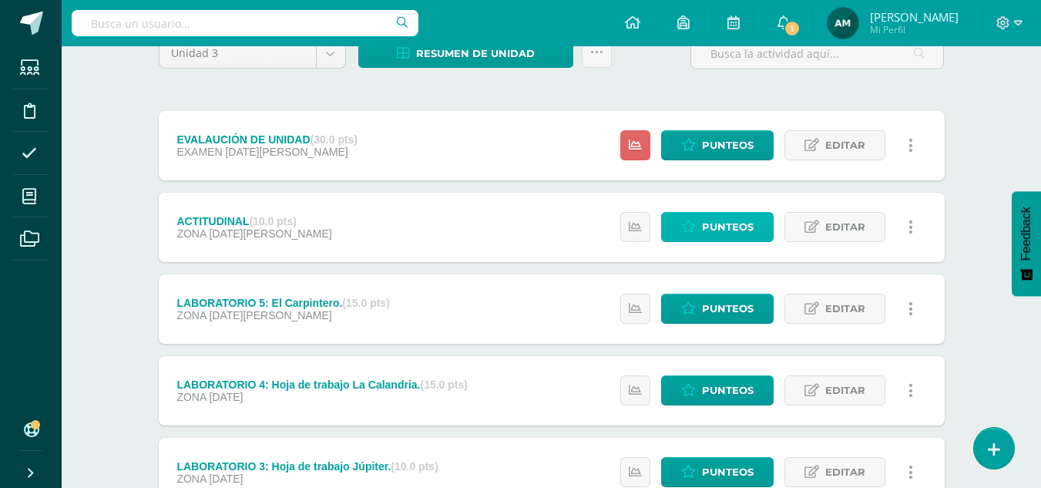
click at [719, 228] on span "Punteos" at bounding box center [728, 227] width 52 height 28
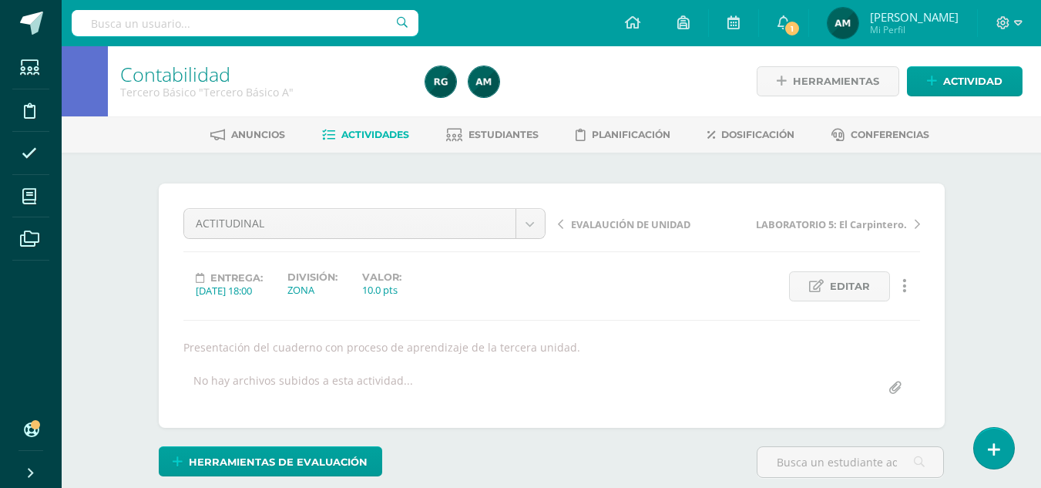
scroll to position [1, 0]
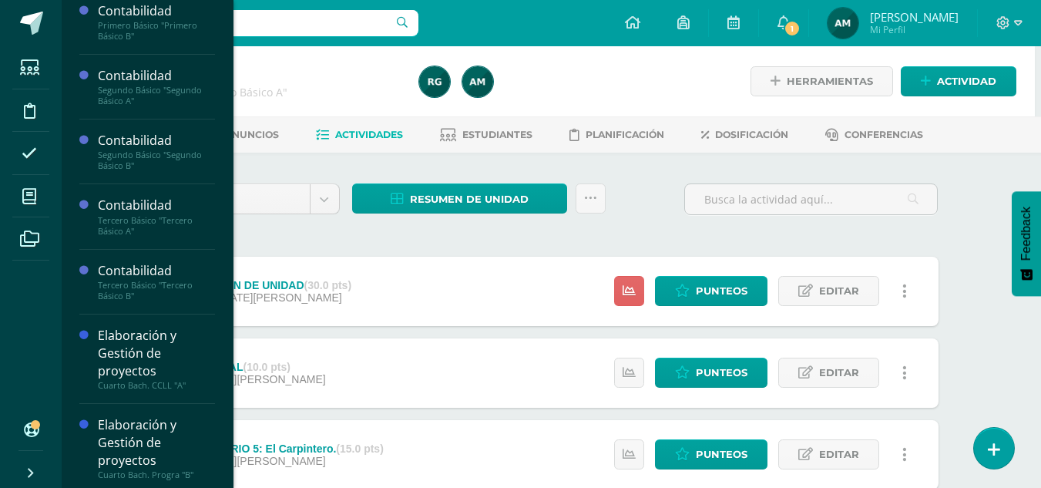
scroll to position [76, 0]
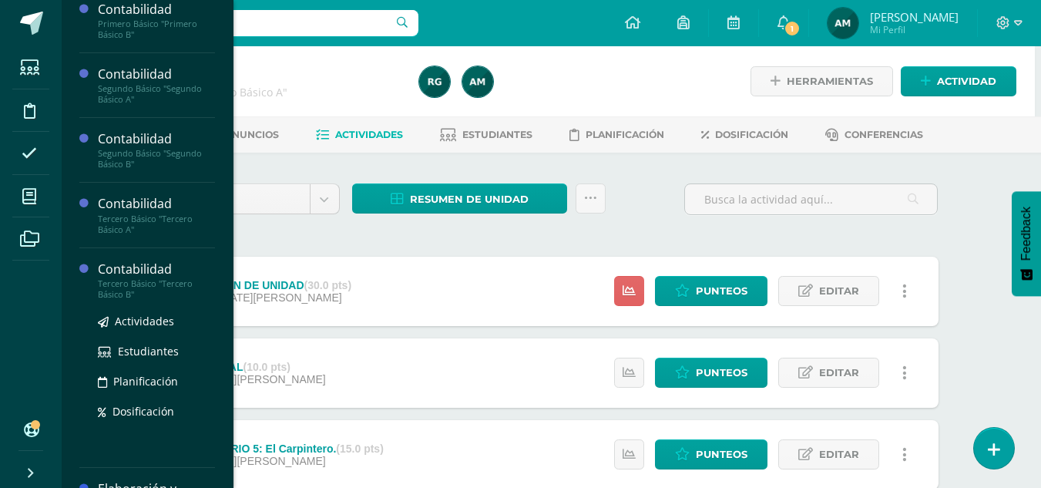
click at [142, 287] on div "Tercero Básico "Tercero Básico B"" at bounding box center [156, 289] width 117 height 22
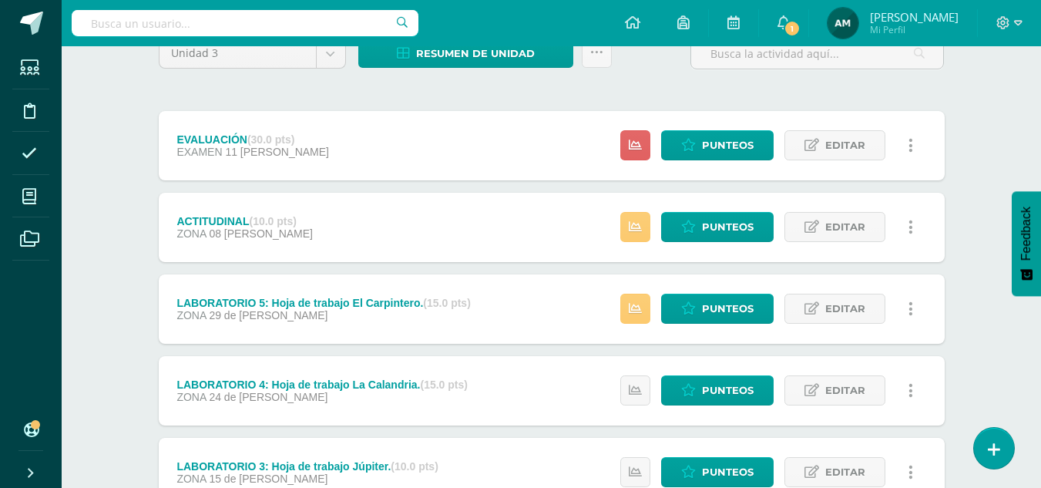
scroll to position [130, 0]
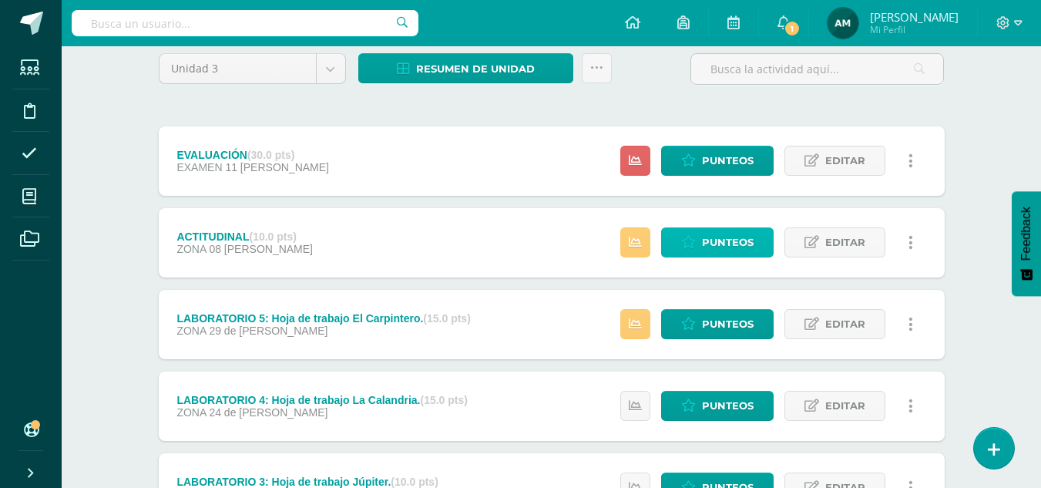
click at [712, 240] on span "Punteos" at bounding box center [728, 242] width 52 height 28
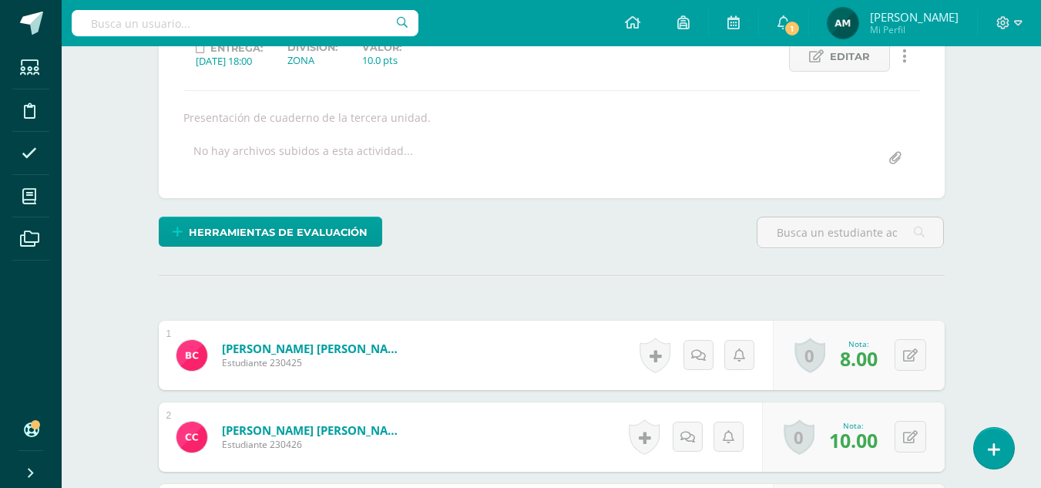
scroll to position [230, 0]
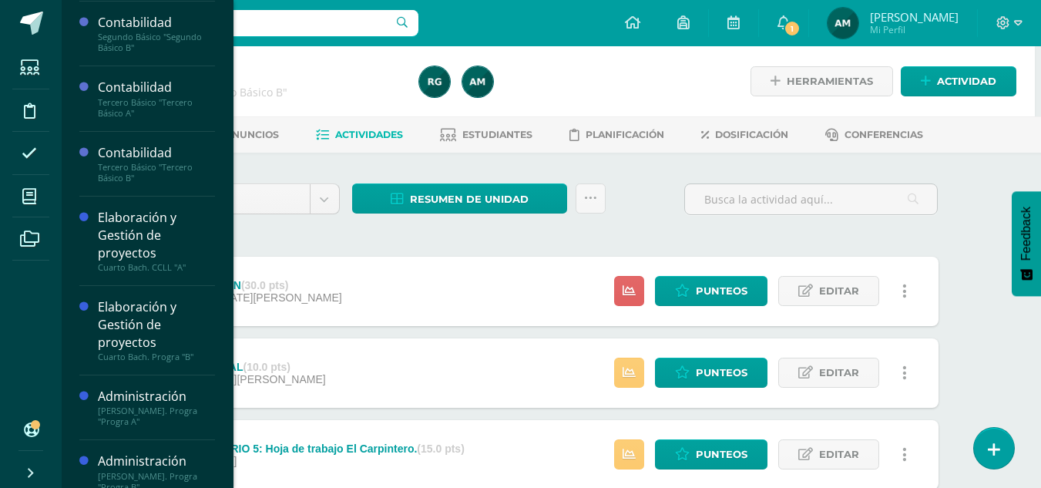
scroll to position [210, 0]
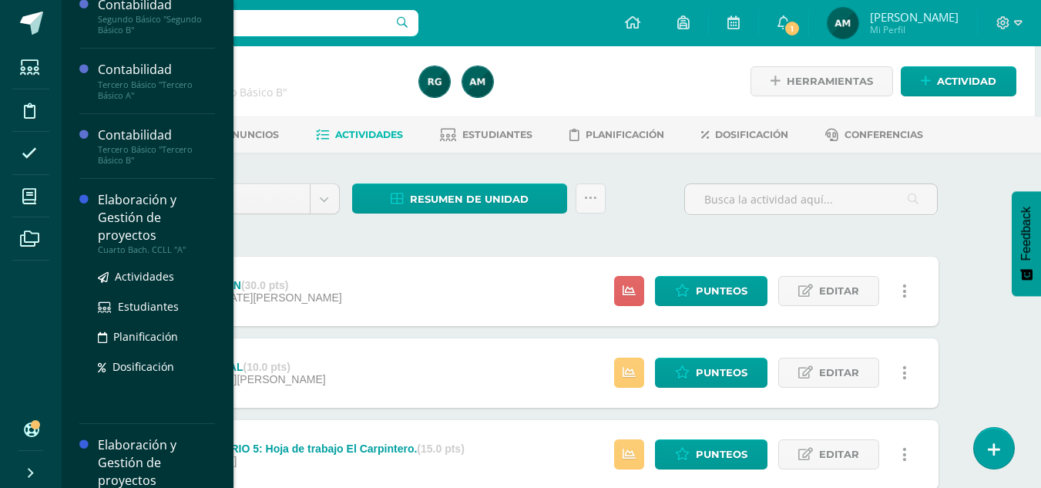
click at [137, 230] on div "Elaboración y Gestión de proyectos" at bounding box center [156, 217] width 117 height 53
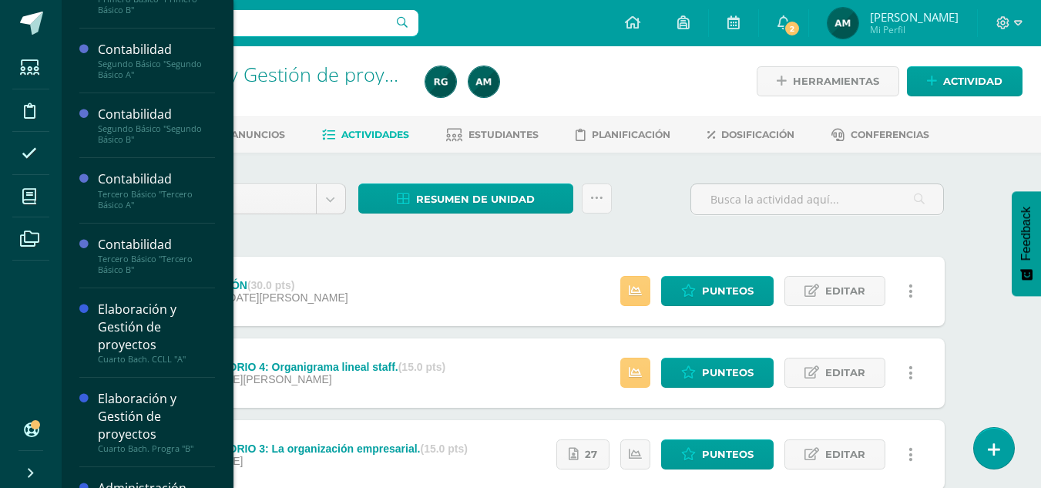
scroll to position [108, 0]
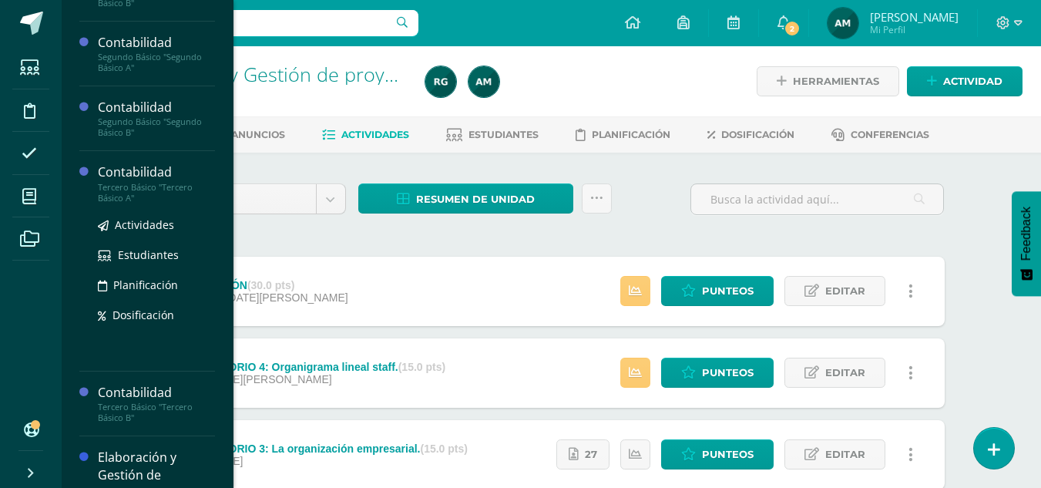
click at [143, 189] on div "Tercero Básico "Tercero Básico A"" at bounding box center [156, 193] width 117 height 22
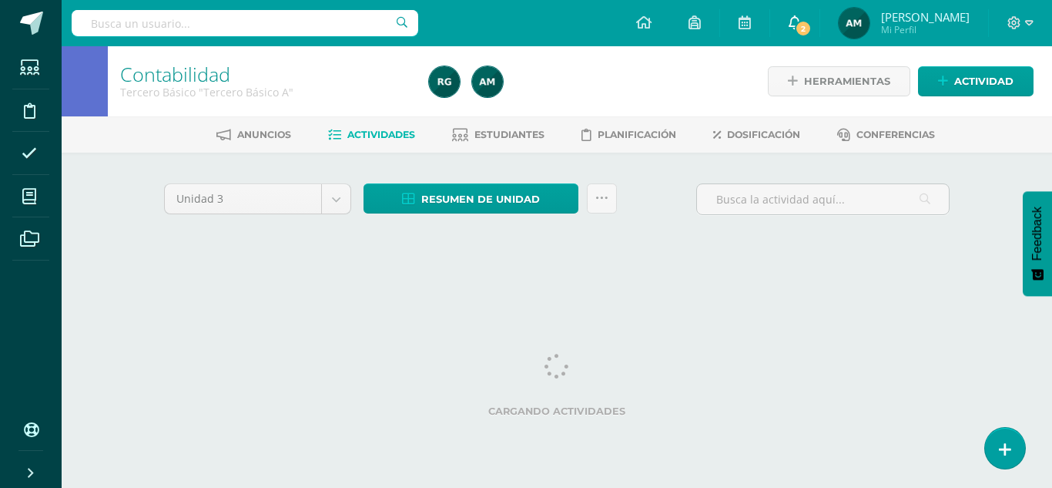
click at [801, 18] on icon at bounding box center [795, 22] width 12 height 14
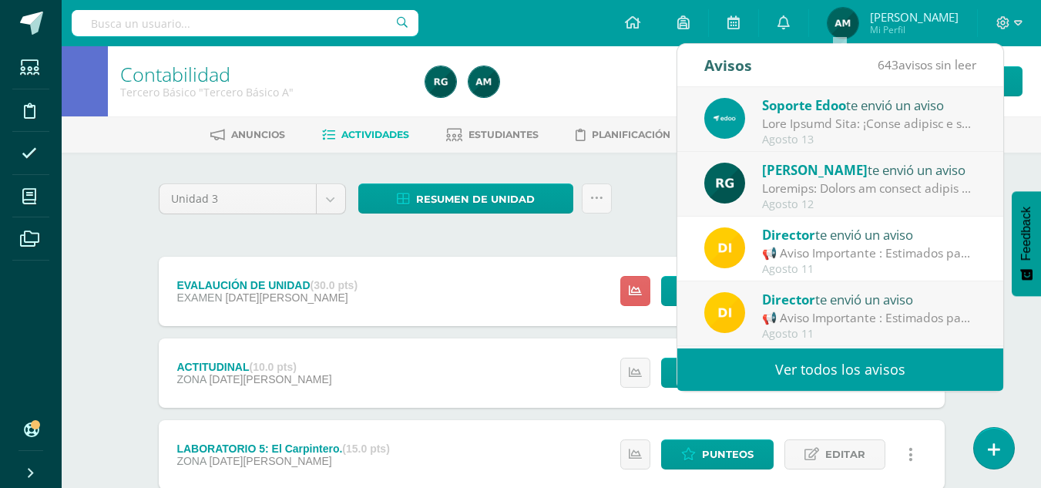
click at [842, 119] on div at bounding box center [869, 124] width 214 height 18
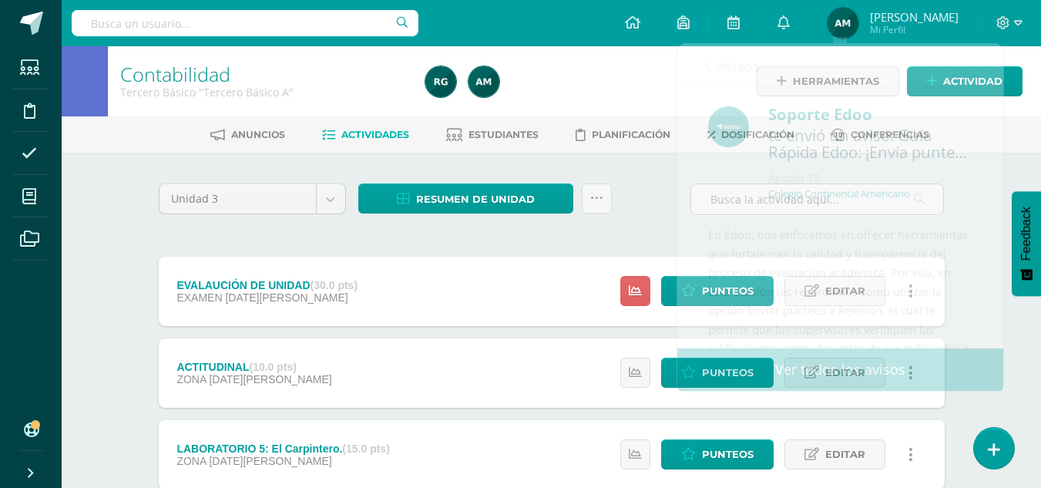
click at [1027, 362] on div "Contabilidad Tercero Básico "Tercero Básico A" Herramientas Detalle de asistenc…" at bounding box center [551, 482] width 979 height 872
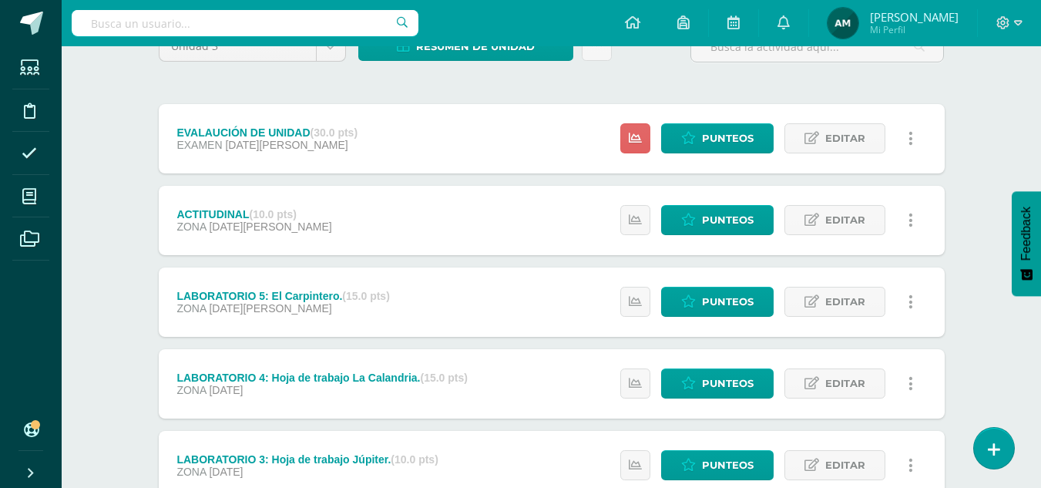
scroll to position [154, 0]
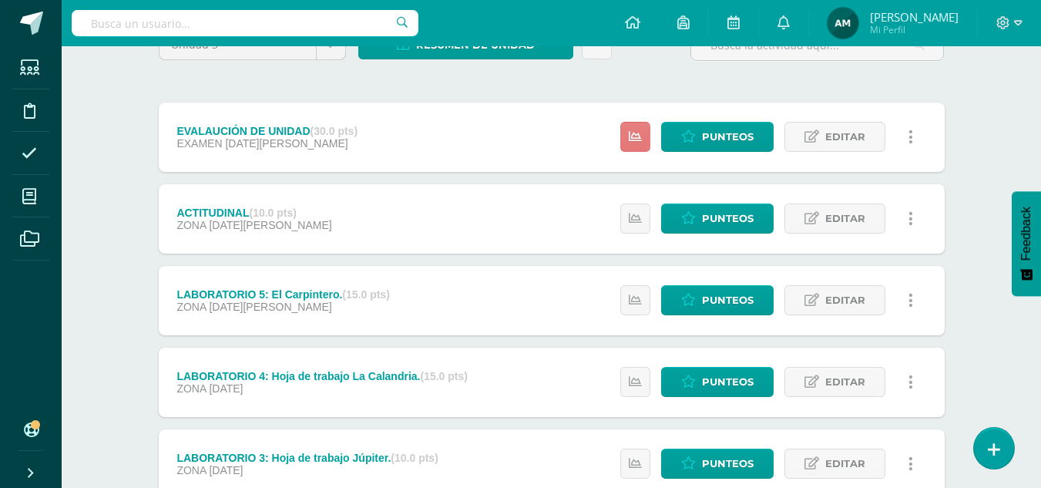
click at [637, 143] on icon at bounding box center [634, 136] width 13 height 13
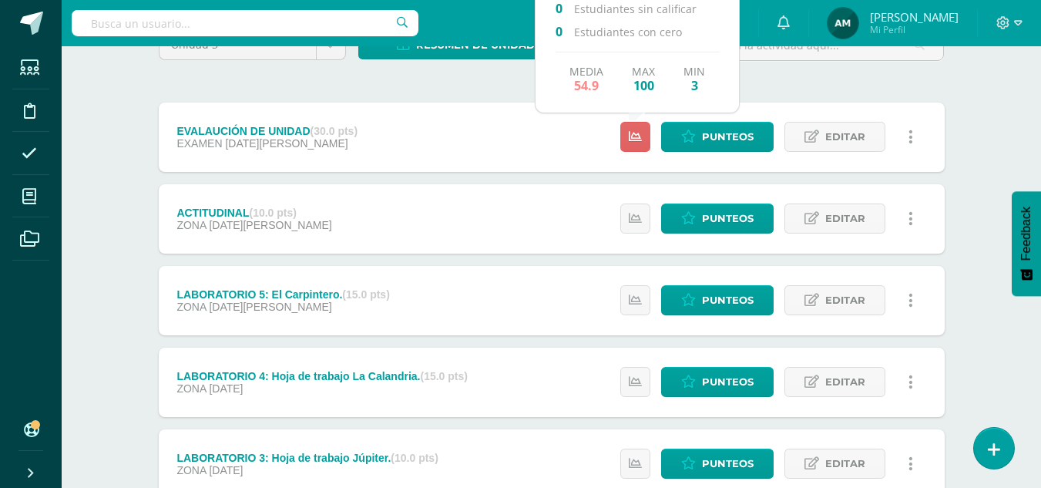
click at [775, 85] on div "Unidad 3 Unidad 1 Unidad 2 Unidad 3 Unidad 4 Resumen de unidad Descargar como H…" at bounding box center [552, 381] width 798 height 704
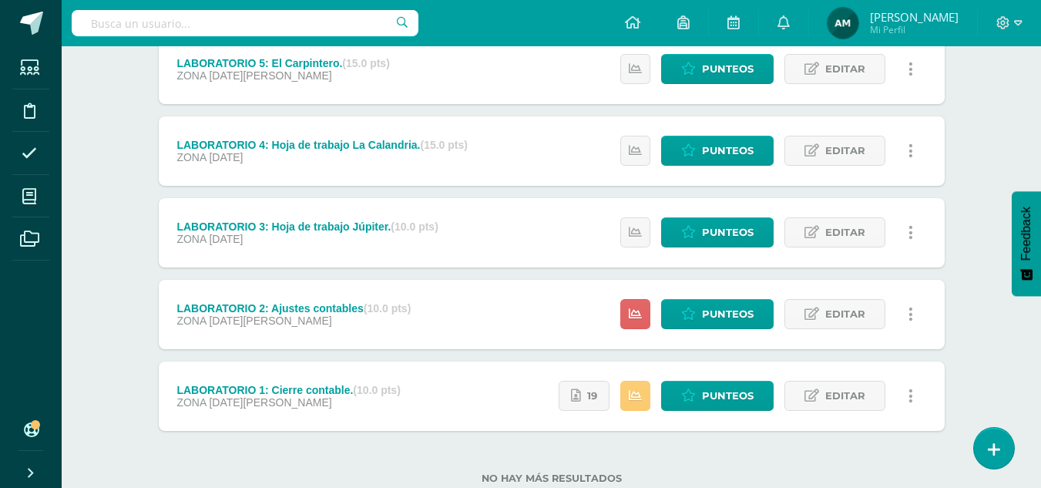
scroll to position [431, 0]
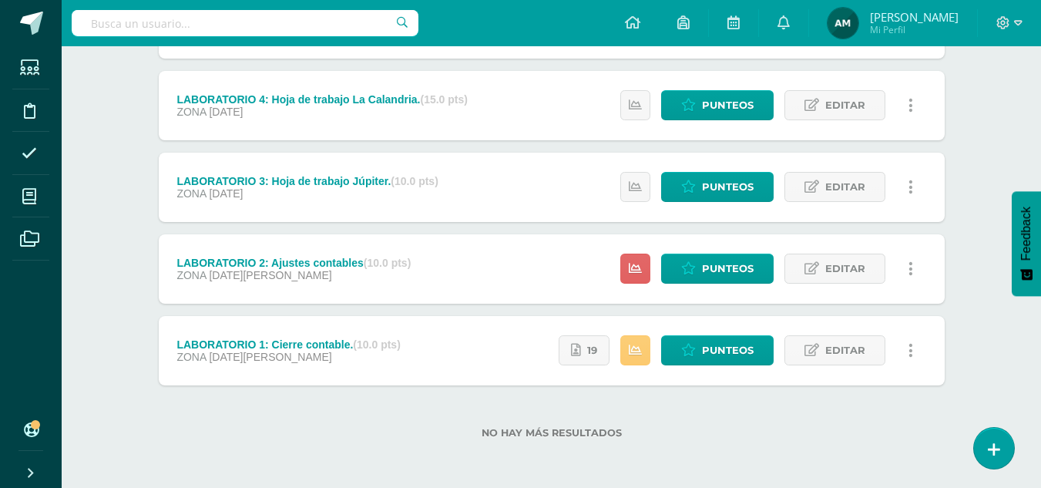
click at [980, 156] on div "Contabilidad Tercero Básico "Tercero Básico A" Herramientas Detalle de asistenc…" at bounding box center [551, 52] width 979 height 872
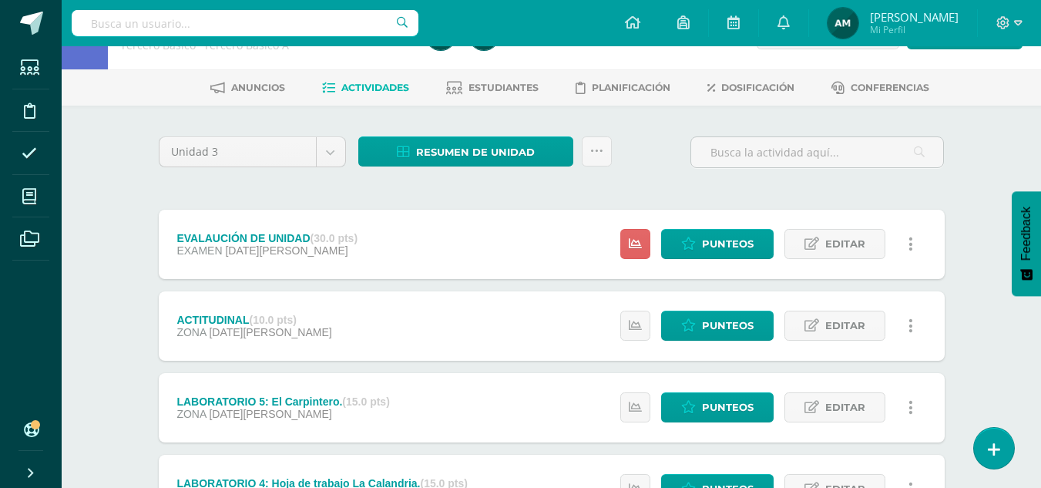
scroll to position [0, 0]
